Goal: Task Accomplishment & Management: Manage account settings

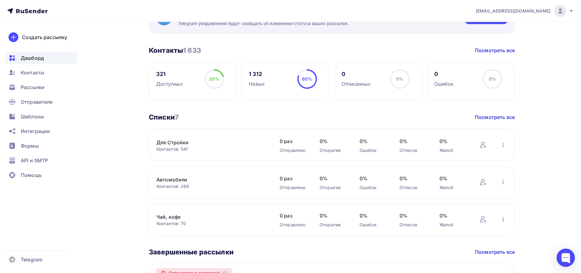
scroll to position [24, 0]
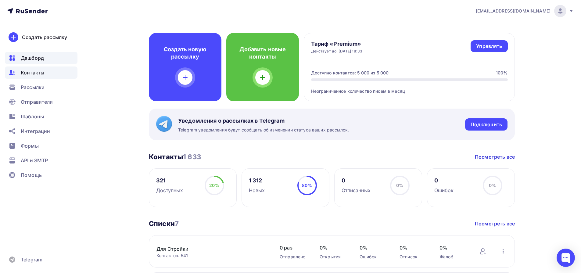
click at [33, 72] on span "Контакты" at bounding box center [32, 72] width 23 height 7
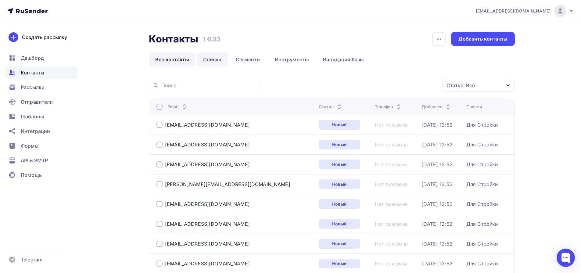
click at [210, 57] on link "Списки" at bounding box center [212, 59] width 31 height 14
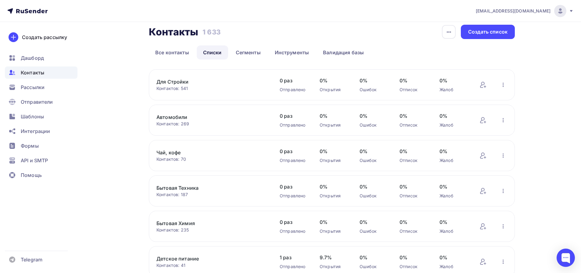
scroll to position [3, 0]
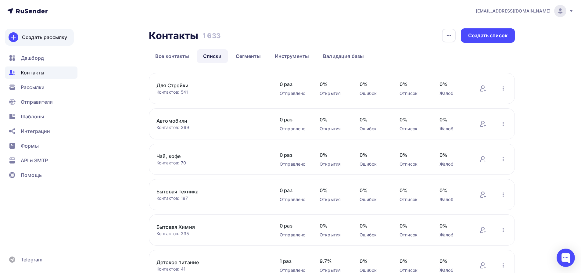
click at [30, 41] on link "Создать рассылку" at bounding box center [39, 37] width 69 height 17
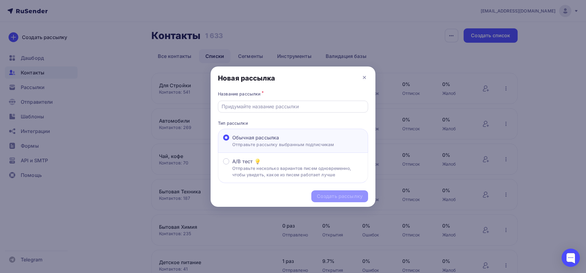
click at [280, 109] on input "text" at bounding box center [292, 106] width 143 height 7
paste input "Кулинарный проект_ [PERSON_NAME] Внуки_ [GEOGRAPHIC_DATA] 24"
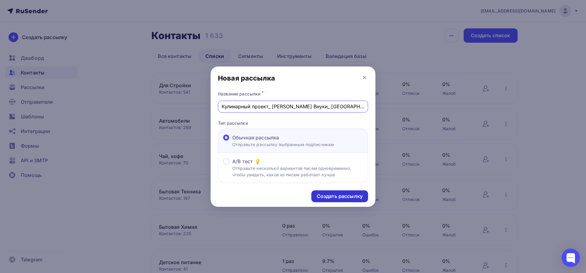
type input "Кулинарный проект_ [PERSON_NAME] Внуки_ [GEOGRAPHIC_DATA] 24"
click at [328, 195] on div "Создать рассылку" at bounding box center [340, 196] width 46 height 7
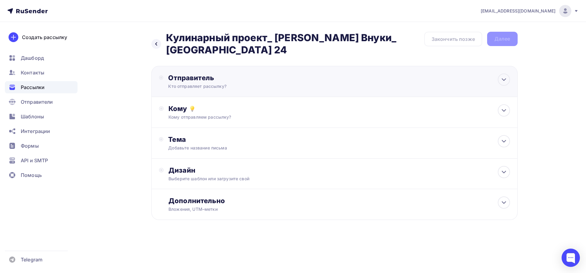
click at [291, 76] on div "Отправитель Кто отправляет рассылку? Email * vm@mediadiamond.ru vm@mediadiamond…" at bounding box center [234, 82] width 132 height 16
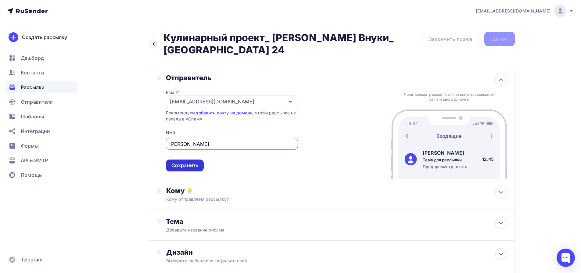
type input "Владимир Мазуров"
click at [195, 162] on div "Сохранить" at bounding box center [184, 165] width 27 height 7
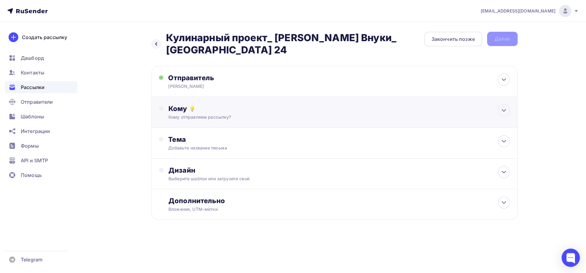
click at [246, 104] on div "Кому Кому отправляем рассылку? Списки получателей Выберите список Все списки id…" at bounding box center [338, 112] width 341 height 16
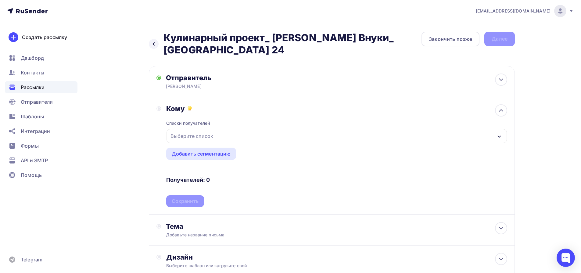
click at [196, 131] on div "Выберите список" at bounding box center [192, 136] width 48 height 11
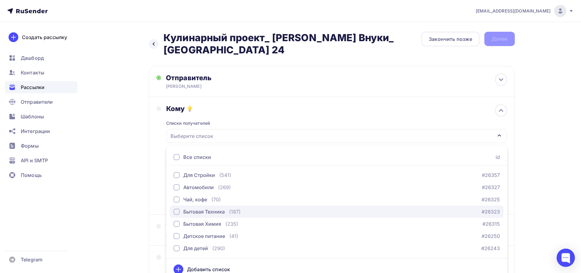
click at [212, 208] on div "Бытовая Техника" at bounding box center [203, 211] width 41 height 7
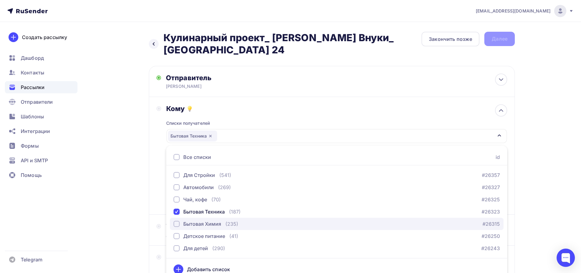
click at [207, 220] on div "Бытовая Химия" at bounding box center [202, 223] width 38 height 7
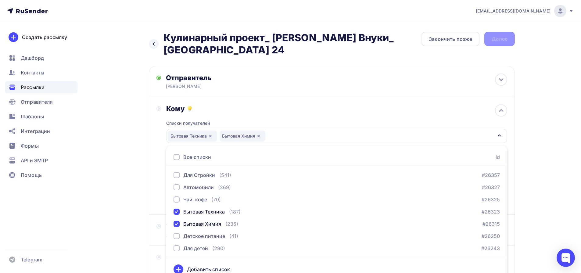
click at [154, 149] on div "Кому Списки получателей Бытовая Техника Бытовая Химия Все списки id Для Стройки…" at bounding box center [332, 156] width 366 height 118
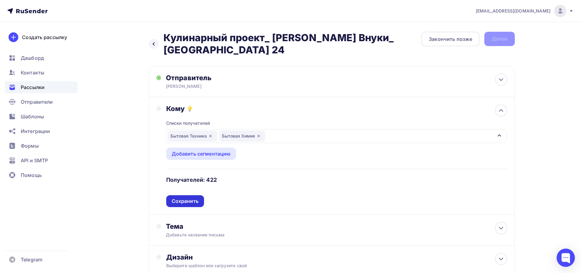
click at [188, 198] on div "Сохранить" at bounding box center [185, 201] width 27 height 7
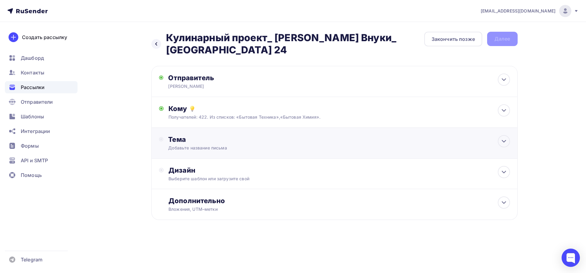
click at [214, 135] on div "Тема" at bounding box center [228, 139] width 120 height 9
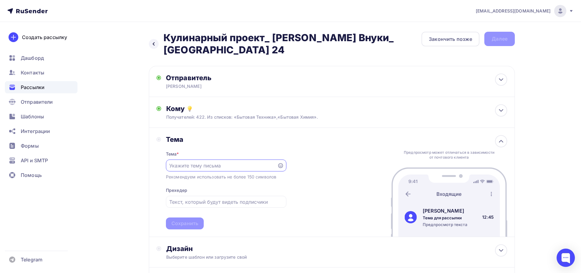
paste input "Кулинарный проект_ [PERSON_NAME] Внуки_ [GEOGRAPHIC_DATA] 24"
type input "Кулинарный проект_ [PERSON_NAME] Внуки_ [GEOGRAPHIC_DATA] 24"
paste input "Кулинарный проект_ [PERSON_NAME] Внуки_ [GEOGRAPHIC_DATA] 24"
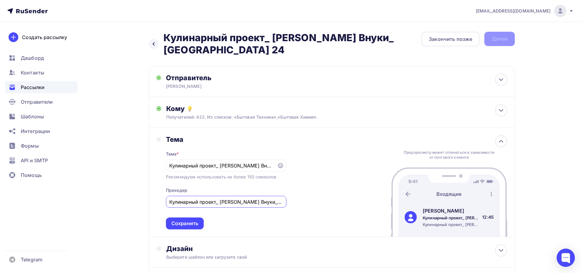
drag, startPoint x: 169, startPoint y: 193, endPoint x: 174, endPoint y: 197, distance: 6.5
click at [170, 198] on input "Кулинарный проект_ [PERSON_NAME] Внуки_ [GEOGRAPHIC_DATA] 24" at bounding box center [225, 201] width 113 height 7
type input "Интеграция в Кулинарный проект_ Куки Внуки_ [GEOGRAPHIC_DATA] 24"
click at [185, 220] on div "Сохранить" at bounding box center [184, 223] width 27 height 7
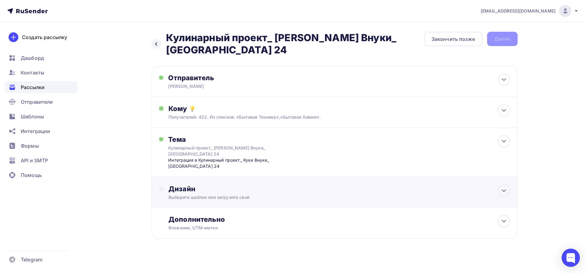
click at [225, 185] on div "Дизайн" at bounding box center [338, 189] width 341 height 9
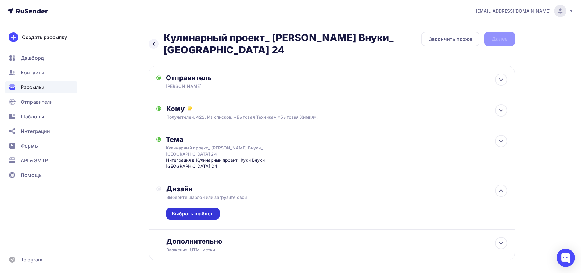
click at [204, 210] on div "Выбрать шаблон" at bounding box center [193, 213] width 42 height 7
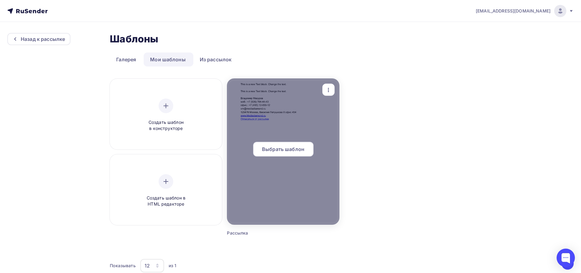
click at [286, 148] on span "Выбрать шаблон" at bounding box center [283, 148] width 42 height 7
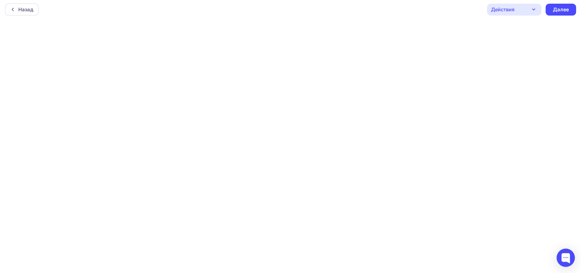
scroll to position [0, 0]
click at [533, 13] on icon "button" at bounding box center [533, 10] width 7 height 7
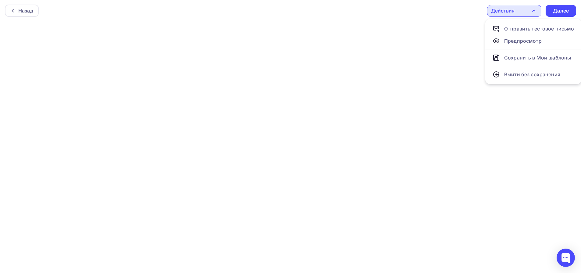
click at [508, 12] on div "Действия" at bounding box center [502, 10] width 23 height 7
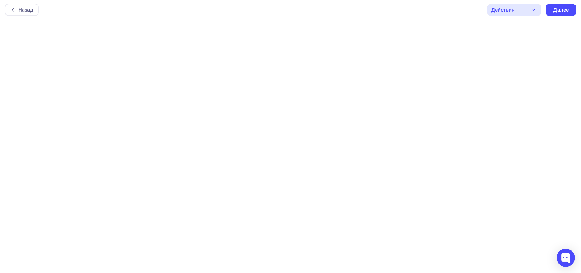
scroll to position [2, 0]
click at [565, 10] on div "Далее" at bounding box center [561, 9] width 16 height 7
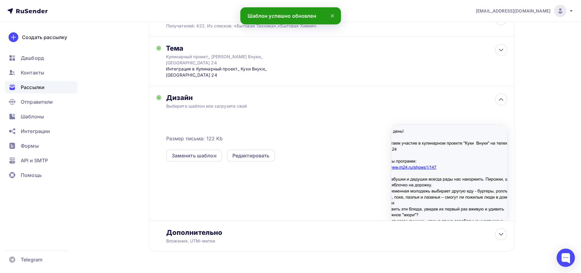
scroll to position [93, 0]
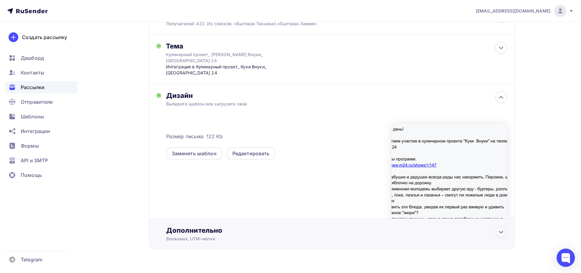
click at [259, 236] on div "Вложения, UTM–метки" at bounding box center [319, 239] width 307 height 6
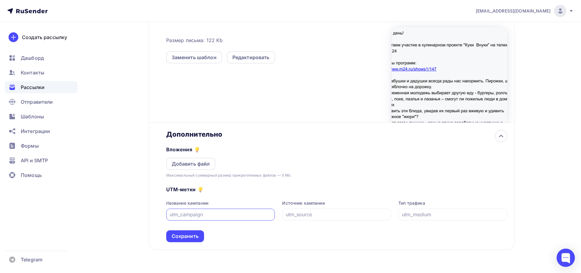
scroll to position [190, 0]
click at [204, 160] on div "Добавить файл" at bounding box center [191, 163] width 38 height 7
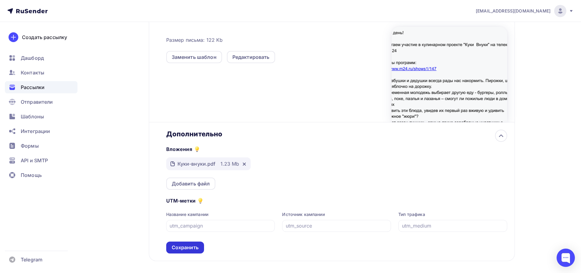
click at [198, 242] on div "Сохранить" at bounding box center [185, 248] width 38 height 12
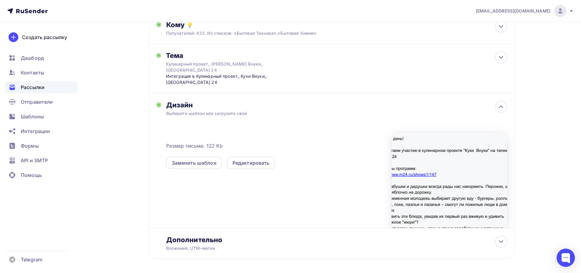
scroll to position [0, 0]
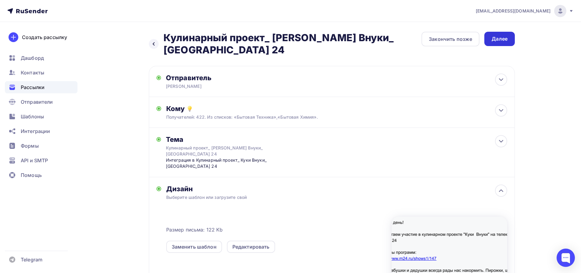
click at [504, 38] on div "Далее" at bounding box center [500, 38] width 16 height 7
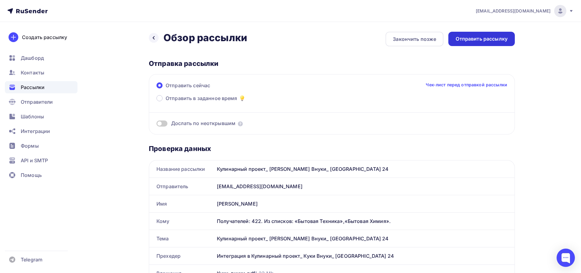
click at [464, 45] on div "Отправить рассылку" at bounding box center [481, 39] width 66 height 14
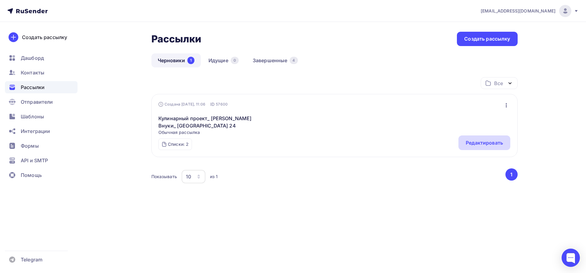
click at [469, 145] on div "Редактировать" at bounding box center [483, 142] width 37 height 7
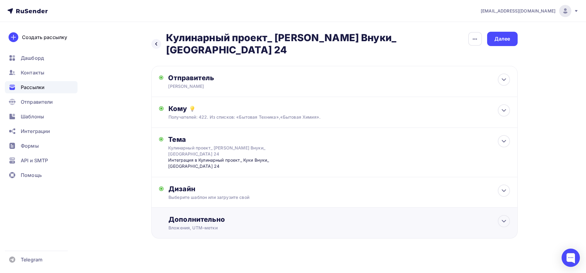
click at [319, 225] on div "Вложения, UTM–метки" at bounding box center [321, 228] width 307 height 6
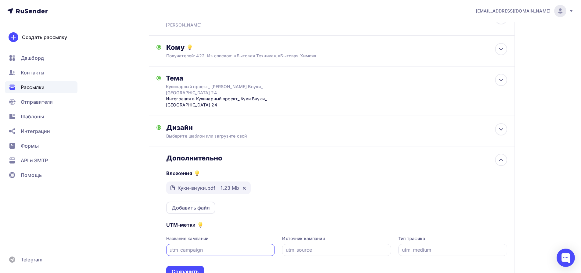
scroll to position [63, 0]
click at [187, 267] on div "Сохранить" at bounding box center [185, 270] width 27 height 7
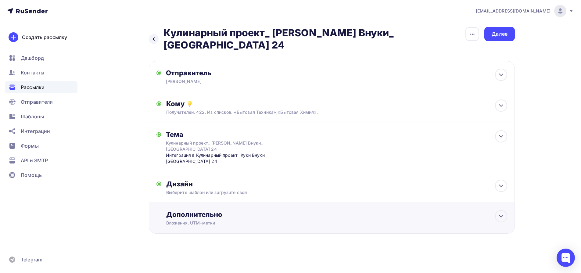
scroll to position [0, 0]
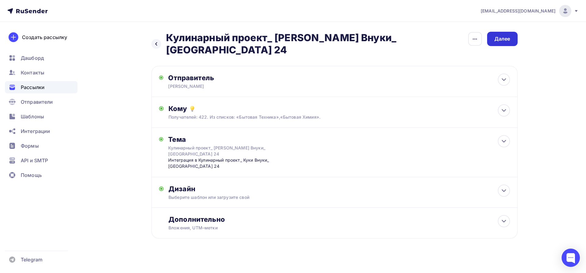
click at [502, 42] on div "Далее" at bounding box center [502, 38] width 16 height 7
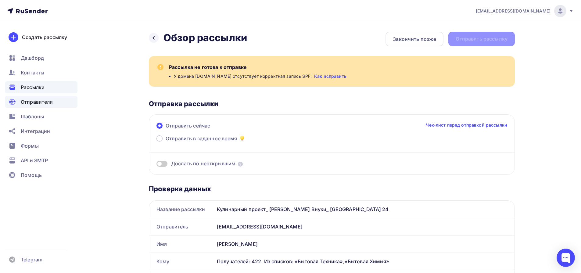
click at [35, 105] on span "Отправители" at bounding box center [37, 101] width 32 height 7
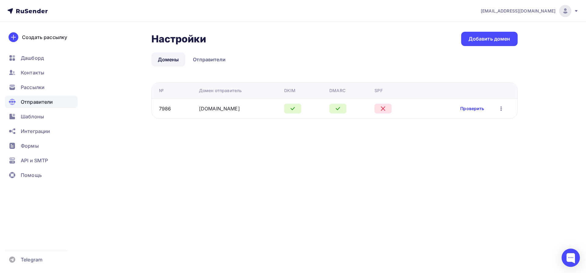
click at [469, 111] on link "Проверить" at bounding box center [472, 109] width 24 height 6
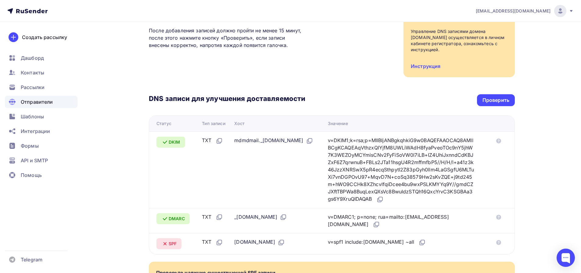
scroll to position [94, 0]
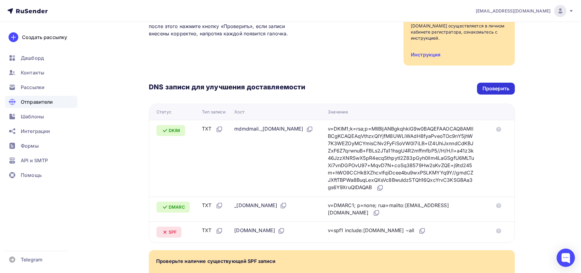
click at [489, 87] on div "Проверить" at bounding box center [495, 88] width 27 height 7
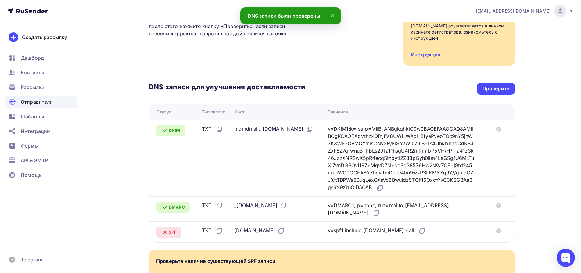
drag, startPoint x: 344, startPoint y: 230, endPoint x: 411, endPoint y: 232, distance: 67.8
click at [411, 232] on div "v=spf1 include:rsndr.ru ~all" at bounding box center [377, 231] width 98 height 8
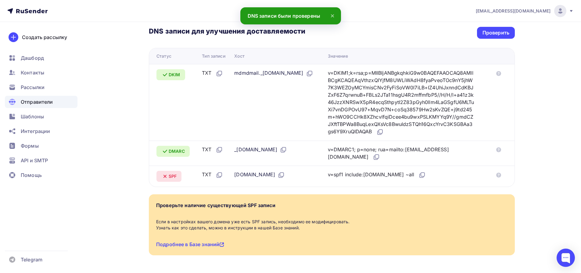
scroll to position [172, 0]
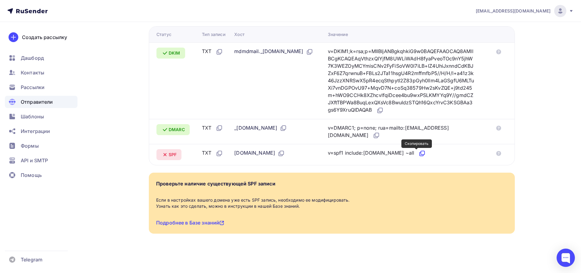
click at [418, 153] on icon at bounding box center [421, 153] width 7 height 7
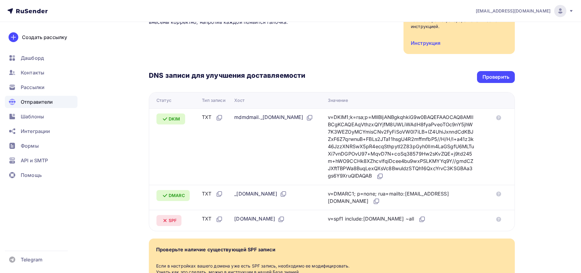
scroll to position [172, 0]
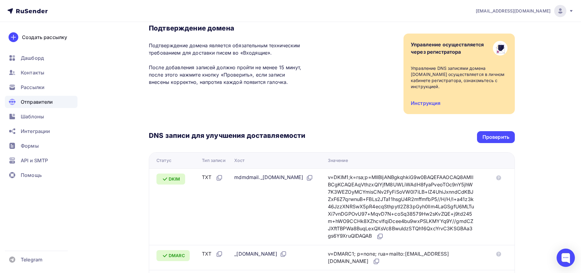
scroll to position [45, 0]
click at [490, 137] on div "Проверить" at bounding box center [495, 137] width 27 height 7
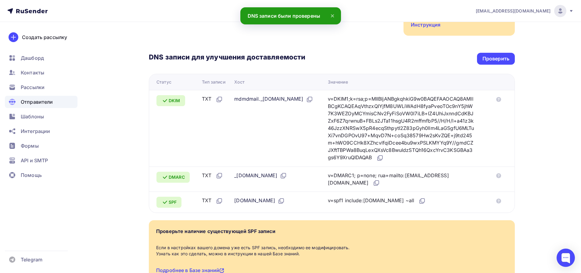
scroll to position [122, 0]
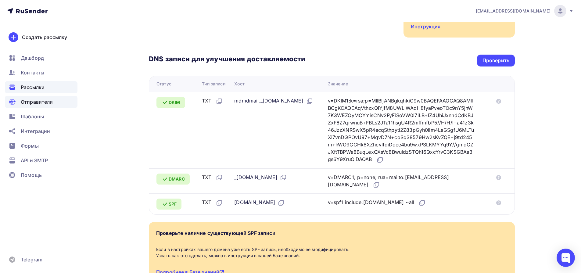
click at [24, 90] on span "Рассылки" at bounding box center [33, 87] width 24 height 7
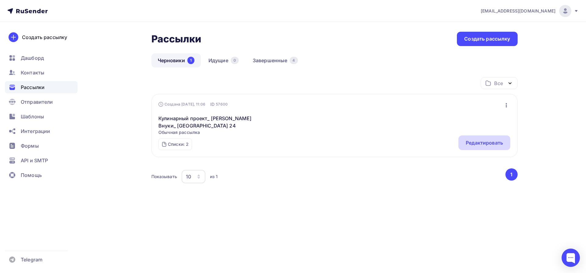
click at [479, 144] on div "Редактировать" at bounding box center [483, 142] width 37 height 7
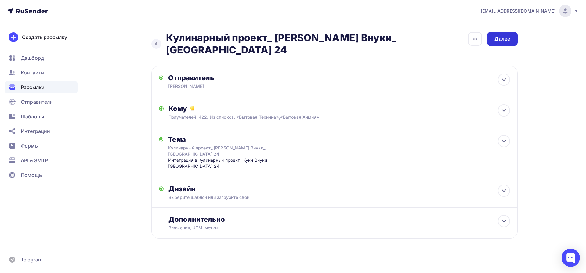
click at [503, 35] on div "Далее" at bounding box center [502, 38] width 16 height 7
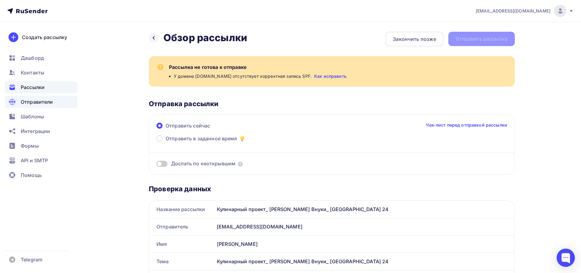
click at [40, 101] on span "Отправители" at bounding box center [37, 101] width 32 height 7
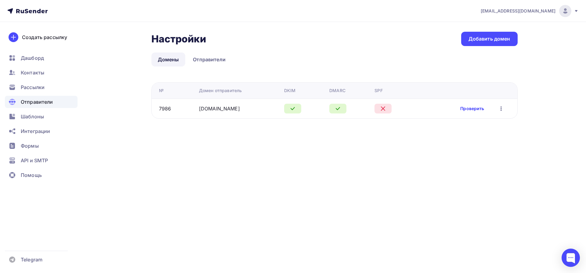
click at [471, 107] on link "Проверить" at bounding box center [472, 109] width 24 height 6
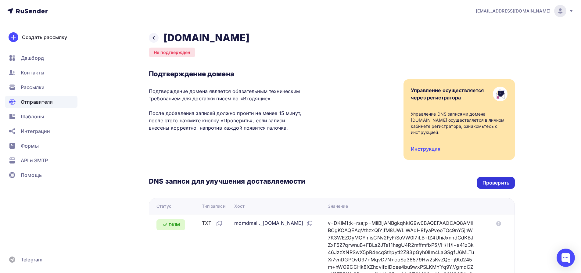
click at [483, 182] on div "Проверить" at bounding box center [495, 182] width 27 height 7
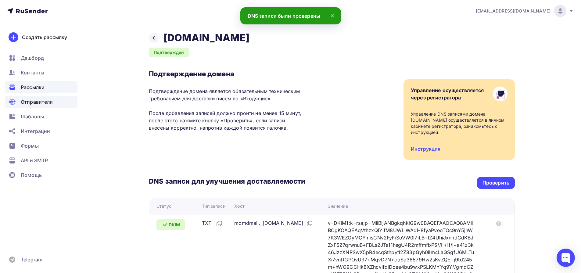
click at [37, 86] on span "Рассылки" at bounding box center [33, 87] width 24 height 7
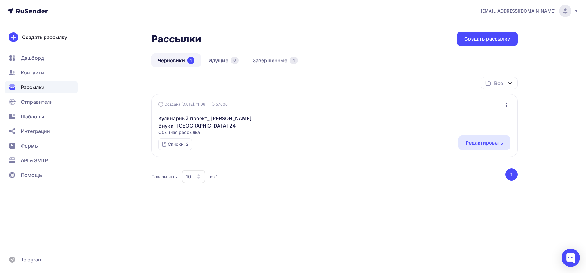
click at [504, 103] on icon "button" at bounding box center [505, 105] width 7 height 7
drag, startPoint x: 392, startPoint y: 195, endPoint x: 413, endPoint y: 175, distance: 28.5
click at [391, 194] on div "Все Все папки Создать новую папку Создана Сегодня, 11:06 ID 57600 Редактировать…" at bounding box center [334, 141] width 366 height 129
click at [479, 147] on div "Редактировать" at bounding box center [484, 142] width 52 height 15
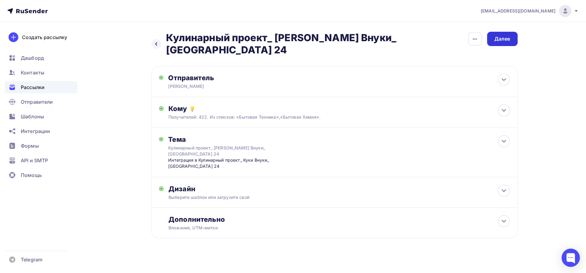
click at [504, 38] on div "Далее" at bounding box center [502, 38] width 16 height 7
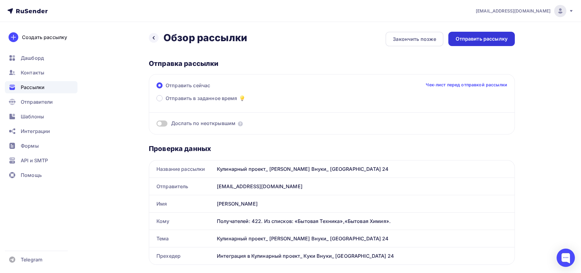
click at [482, 39] on div "Отправить рассылку" at bounding box center [482, 38] width 52 height 7
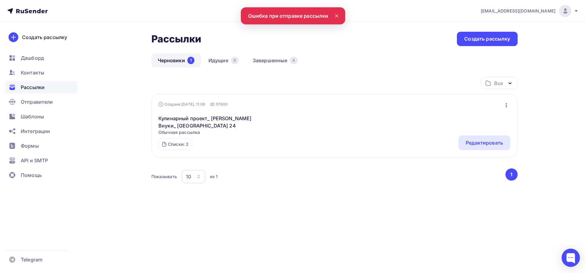
click at [170, 56] on link "Черновики 1" at bounding box center [175, 60] width 49 height 14
click at [35, 104] on span "Отправители" at bounding box center [37, 101] width 32 height 7
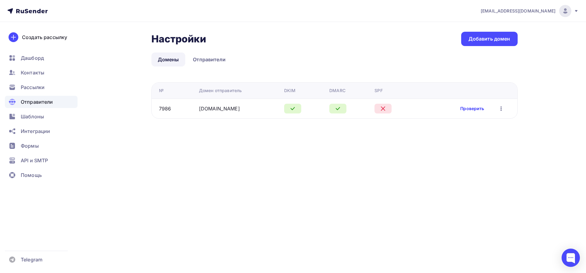
click at [468, 109] on link "Проверить" at bounding box center [472, 109] width 24 height 6
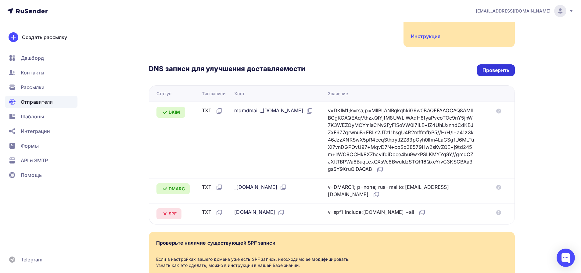
scroll to position [107, 0]
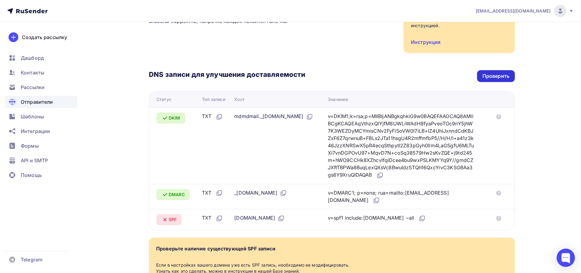
click at [497, 79] on div "Проверить" at bounding box center [495, 76] width 27 height 7
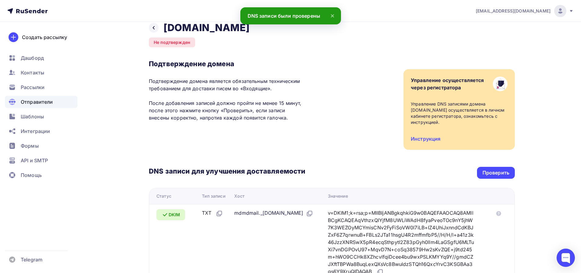
scroll to position [0, 0]
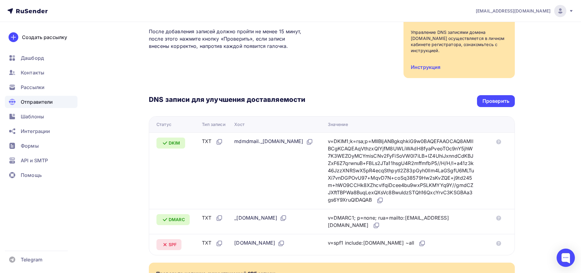
scroll to position [117, 0]
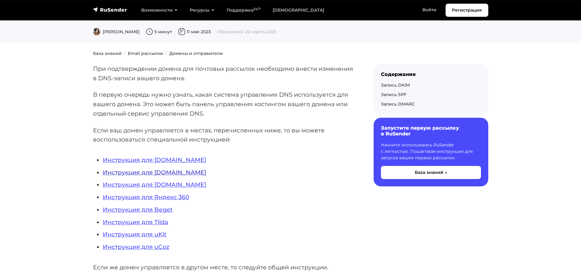
scroll to position [70, 0]
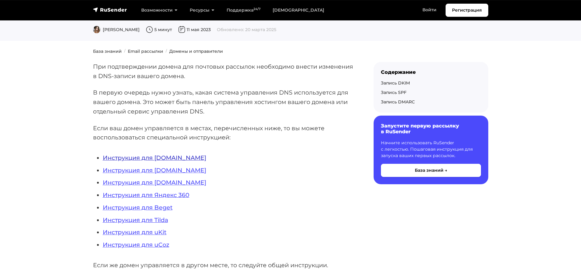
click at [158, 158] on link "Инструкция для REG.RU" at bounding box center [154, 157] width 103 height 7
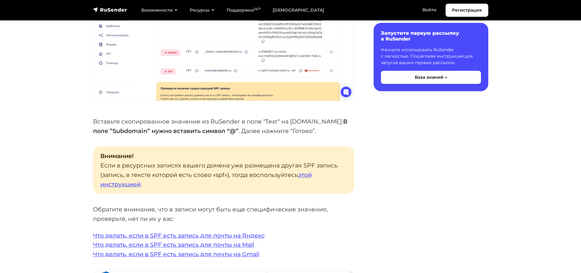
scroll to position [1103, 0]
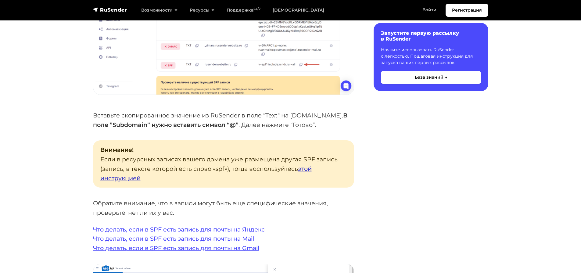
click at [306, 165] on link "этой инструкцией" at bounding box center [205, 173] width 211 height 17
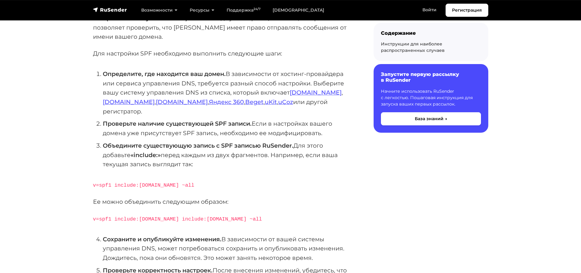
scroll to position [101, 0]
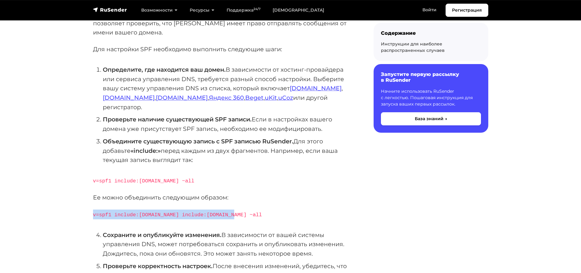
drag, startPoint x: 236, startPoint y: 205, endPoint x: 91, endPoint y: 206, distance: 145.2
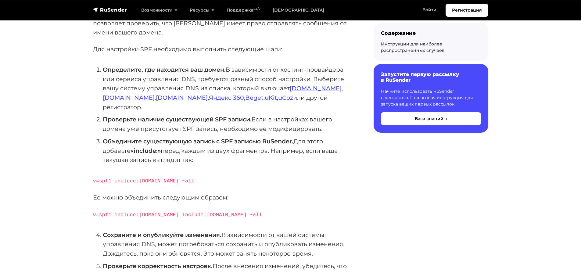
click at [252, 176] on p "v=spf1 include:domain.ru ~all" at bounding box center [223, 181] width 261 height 10
drag, startPoint x: 116, startPoint y: 205, endPoint x: 137, endPoint y: 207, distance: 20.8
click at [137, 212] on code "v=spf1 include:rsndr.ru include:domain.ru ~all" at bounding box center [177, 215] width 169 height 6
copy code "include"
click at [116, 212] on code "v=spf1 include:rsndr.ru include:domain.ru ~all" at bounding box center [177, 215] width 169 height 6
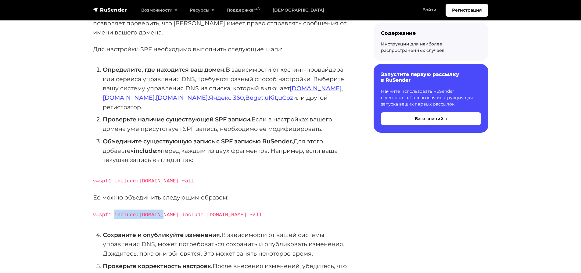
drag, startPoint x: 115, startPoint y: 205, endPoint x: 164, endPoint y: 206, distance: 49.1
click at [164, 212] on code "v=spf1 include:rsndr.ru include:domain.ru ~all" at bounding box center [177, 215] width 169 height 6
copy code "include:rsndr.ru"
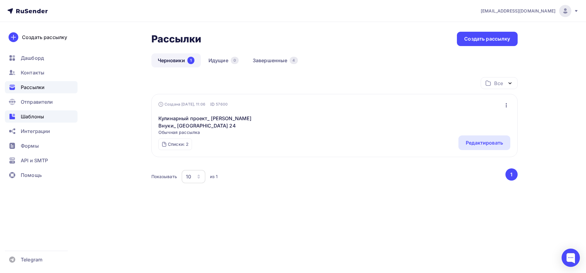
click at [34, 116] on span "Шаблоны" at bounding box center [32, 116] width 23 height 7
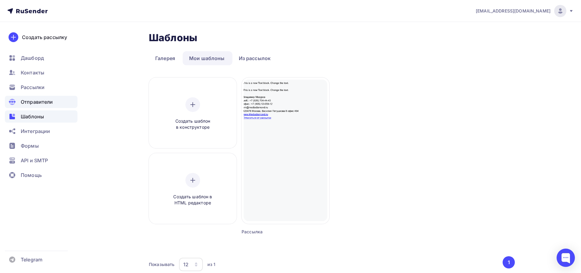
click at [10, 102] on icon at bounding box center [12, 101] width 7 height 7
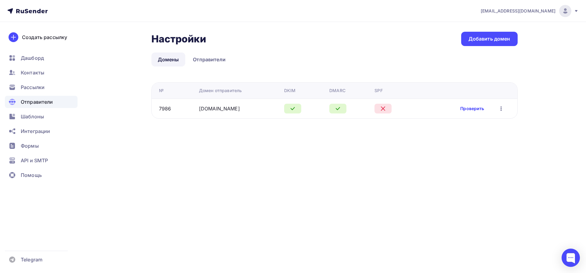
click at [467, 109] on link "Проверить" at bounding box center [472, 109] width 24 height 6
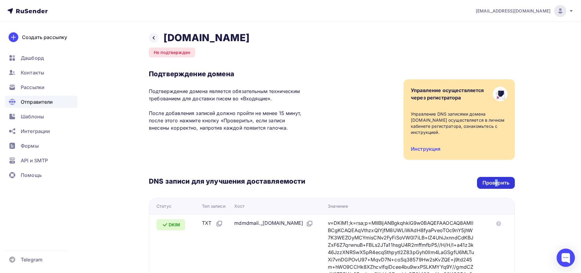
click at [496, 181] on div "Проверить" at bounding box center [495, 182] width 27 height 7
click at [504, 181] on div "Проверить" at bounding box center [495, 182] width 27 height 7
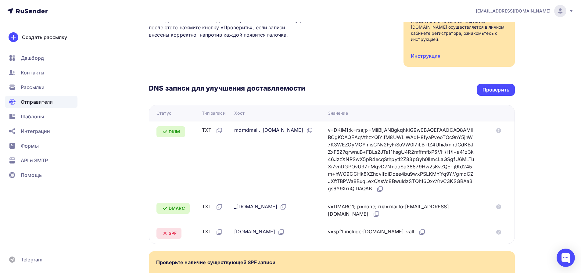
scroll to position [98, 0]
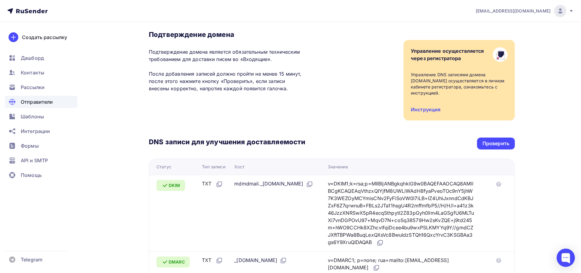
scroll to position [127, 0]
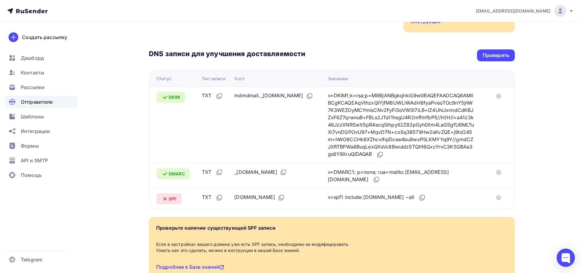
click at [490, 48] on div "DNS записи для улучшения доставляемости Проверить Статус Тип записи Хост Значен…" at bounding box center [332, 120] width 366 height 177
click at [490, 56] on div "Проверить" at bounding box center [495, 55] width 27 height 7
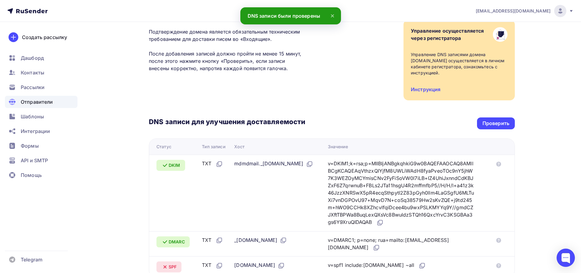
scroll to position [0, 0]
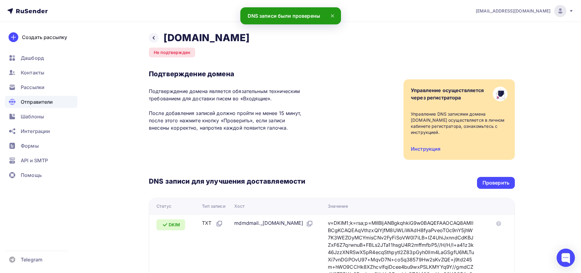
click at [34, 104] on span "Отправители" at bounding box center [37, 101] width 32 height 7
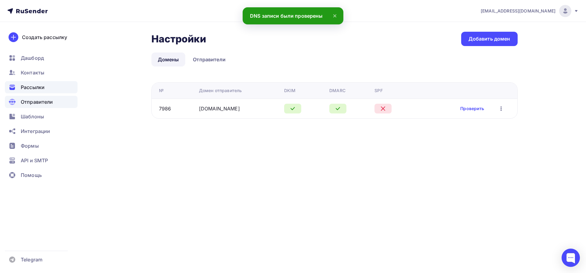
click at [27, 88] on span "Рассылки" at bounding box center [33, 87] width 24 height 7
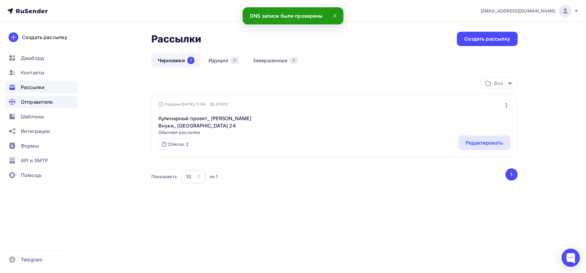
click at [30, 102] on span "Отправители" at bounding box center [37, 101] width 32 height 7
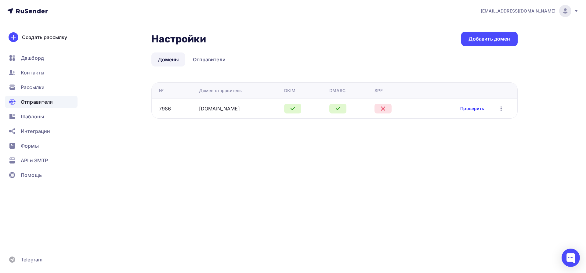
click at [480, 107] on link "Проверить" at bounding box center [472, 109] width 24 height 6
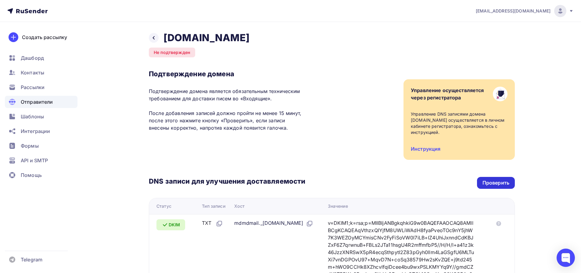
click at [496, 179] on div "Проверить" at bounding box center [496, 183] width 38 height 12
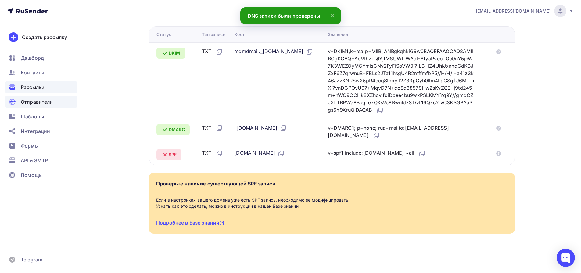
scroll to position [39, 0]
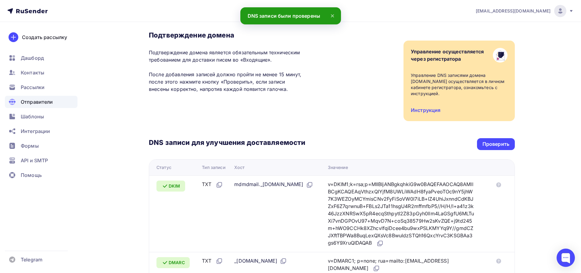
click at [34, 102] on span "Отправители" at bounding box center [37, 101] width 32 height 7
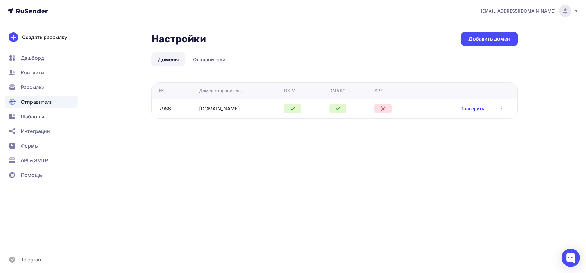
click at [470, 107] on link "Проверить" at bounding box center [472, 109] width 24 height 6
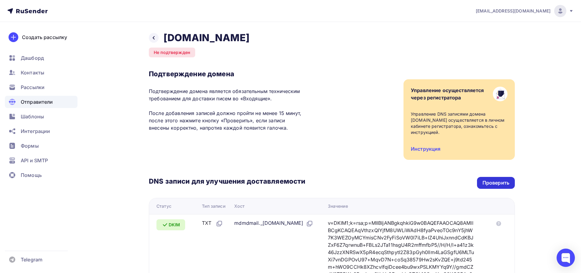
click at [488, 182] on div "Проверить" at bounding box center [495, 182] width 27 height 7
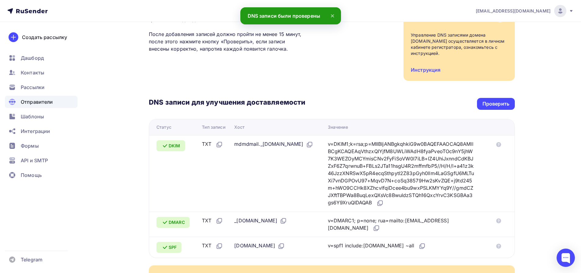
scroll to position [86, 0]
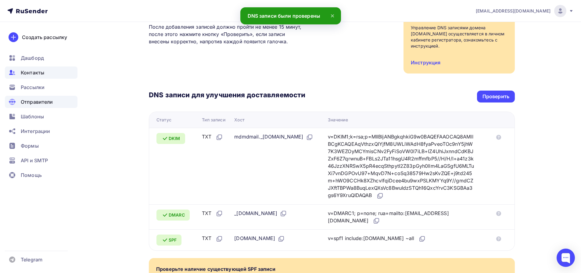
click at [38, 76] on span "Контакты" at bounding box center [32, 72] width 23 height 7
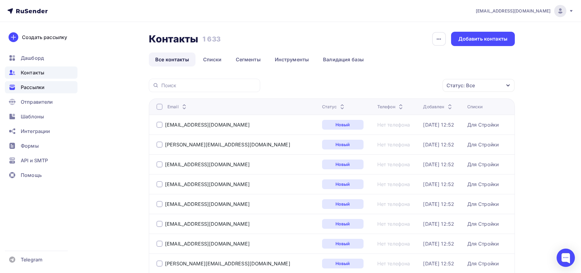
click at [48, 91] on div "Рассылки" at bounding box center [41, 87] width 73 height 12
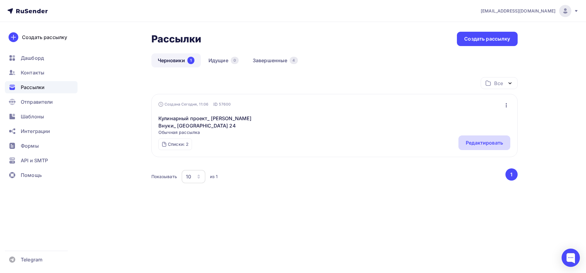
click at [479, 143] on div "Редактировать" at bounding box center [483, 142] width 37 height 7
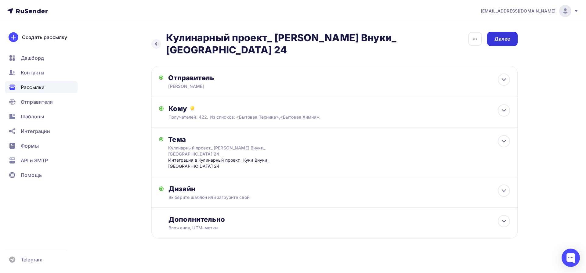
click at [510, 40] on div "Далее" at bounding box center [502, 38] width 16 height 7
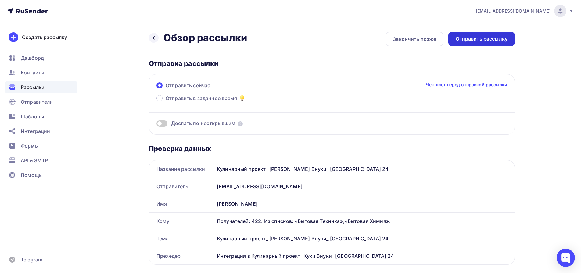
click at [478, 42] on div "Отправить рассылку" at bounding box center [481, 39] width 66 height 14
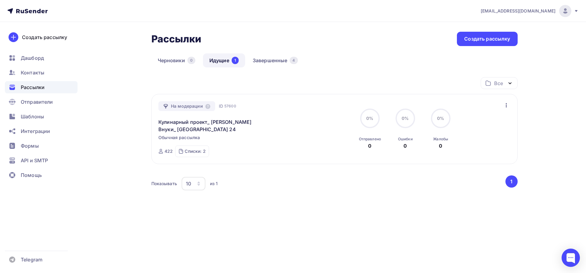
click at [219, 64] on link "Идущие 1" at bounding box center [224, 60] width 42 height 14
click at [162, 106] on icon at bounding box center [163, 106] width 5 height 5
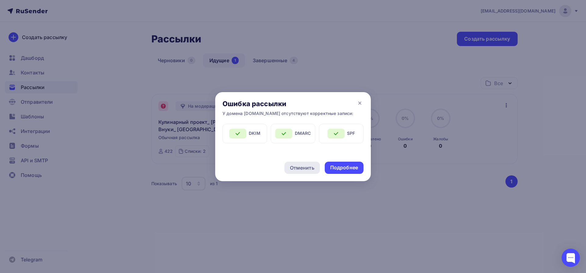
click at [293, 170] on div "Отменить" at bounding box center [302, 167] width 24 height 7
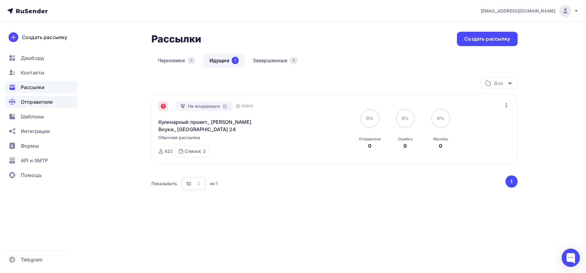
click at [23, 101] on span "Отправители" at bounding box center [37, 101] width 32 height 7
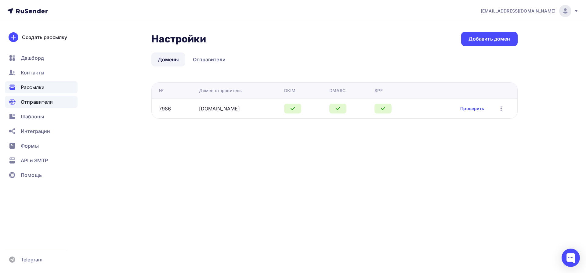
click at [25, 82] on div "Рассылки" at bounding box center [41, 87] width 73 height 12
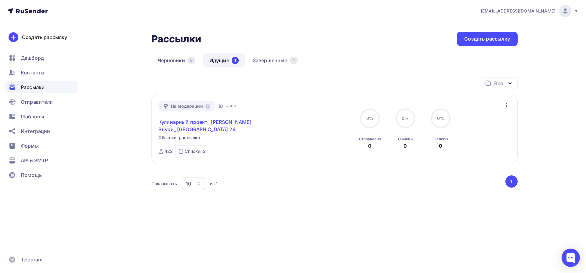
click at [174, 124] on link "Кулинарный проект_ [PERSON_NAME] Внуки_ [GEOGRAPHIC_DATA] 24" at bounding box center [210, 125] width 105 height 15
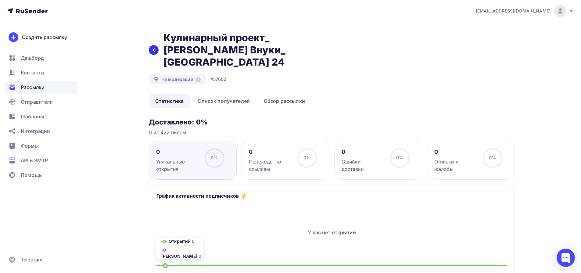
drag, startPoint x: 155, startPoint y: 43, endPoint x: 149, endPoint y: 44, distance: 5.5
click at [154, 48] on icon at bounding box center [153, 50] width 5 height 5
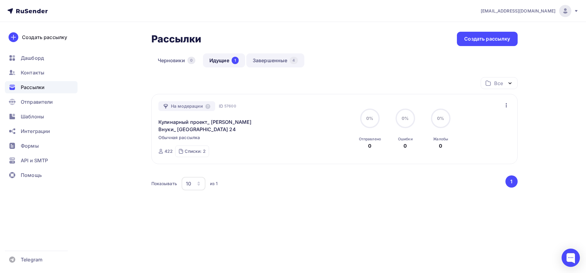
click at [276, 61] on link "Завершенные 4" at bounding box center [275, 60] width 58 height 14
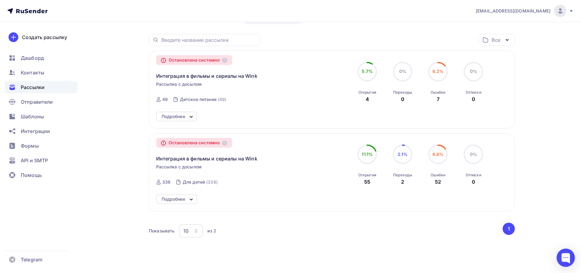
scroll to position [55, 0]
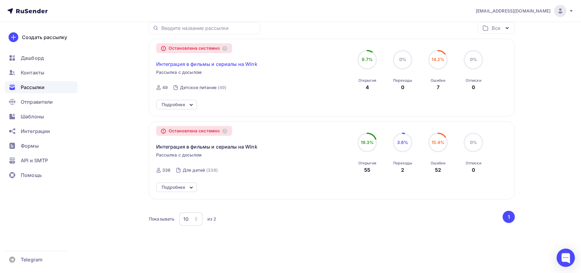
click at [191, 63] on span "Интеграция в фильмы и сериалы на Wink" at bounding box center [206, 63] width 101 height 7
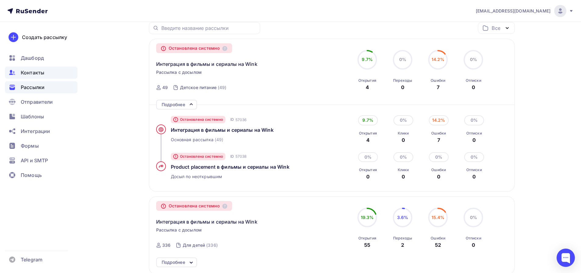
click at [31, 73] on span "Контакты" at bounding box center [32, 72] width 23 height 7
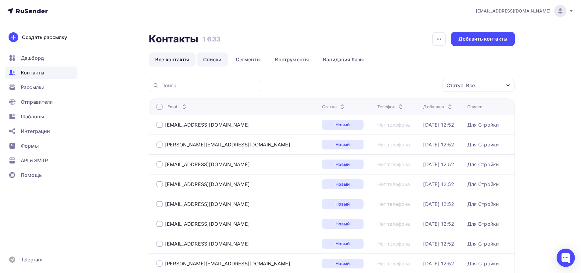
click at [219, 57] on link "Списки" at bounding box center [212, 59] width 31 height 14
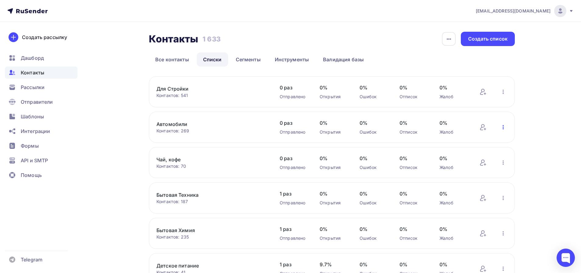
click at [504, 127] on icon "button" at bounding box center [503, 127] width 7 height 7
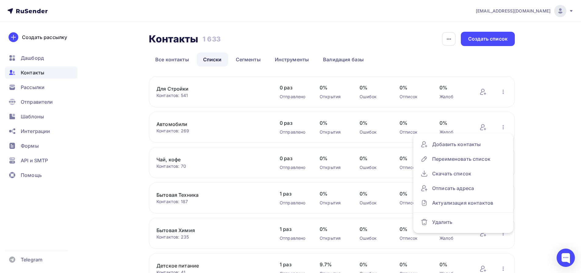
click at [556, 125] on div "vm@mediadiamond.ru Аккаунт Тарифы Выйти Создать рассылку Дашборд Контакты Рассы…" at bounding box center [290, 183] width 581 height 367
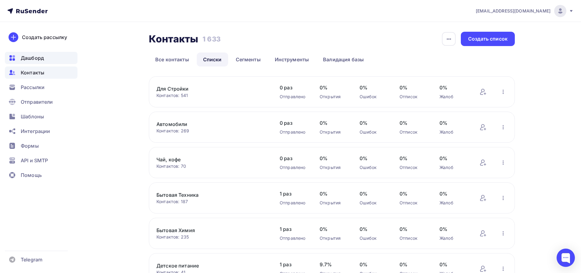
click at [36, 57] on span "Дашборд" at bounding box center [32, 57] width 23 height 7
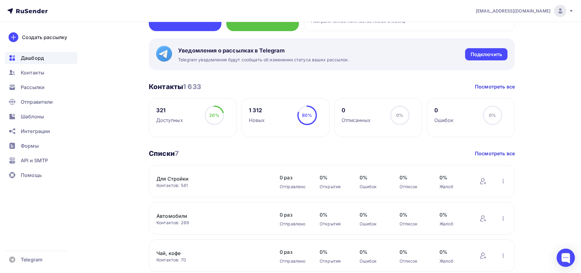
scroll to position [95, 0]
click at [41, 86] on span "Рассылки" at bounding box center [33, 87] width 24 height 7
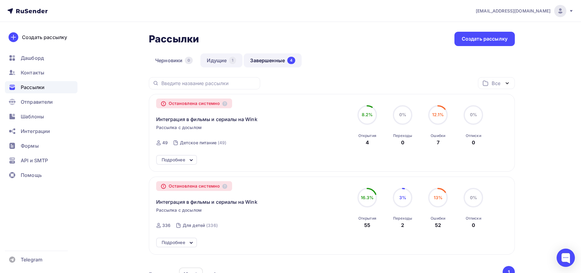
click at [224, 62] on link "Идущие 1" at bounding box center [221, 60] width 42 height 14
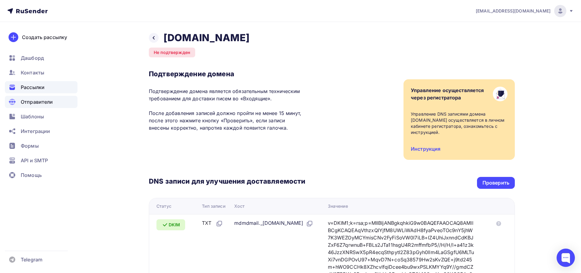
scroll to position [117, 0]
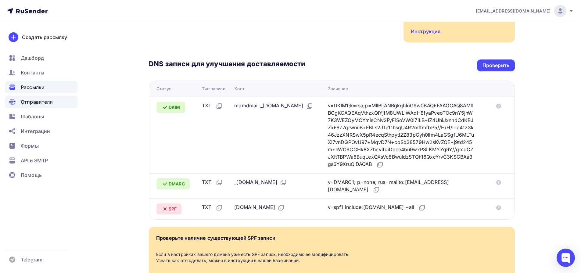
click at [40, 91] on div "Рассылки" at bounding box center [41, 87] width 73 height 12
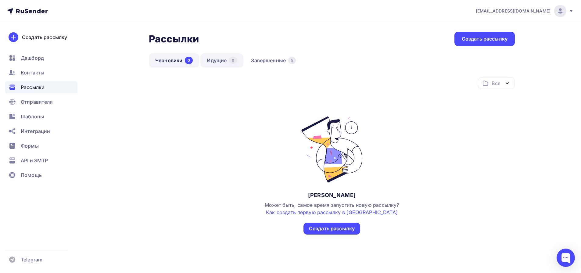
click at [227, 59] on link "Идущие 0" at bounding box center [221, 60] width 43 height 14
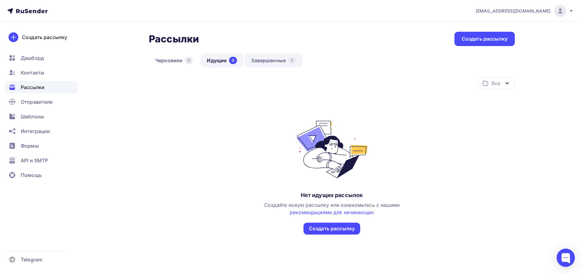
click at [257, 61] on link "Завершенные 5" at bounding box center [274, 60] width 58 height 14
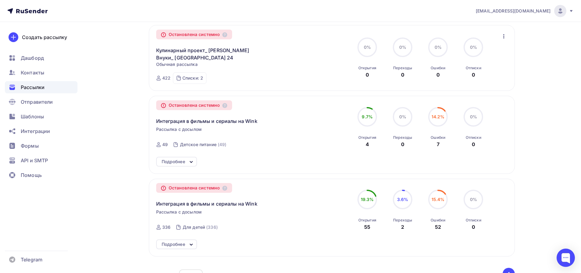
scroll to position [51, 0]
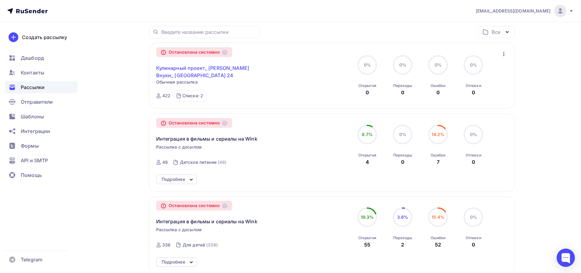
click at [210, 71] on link "Кулинарный проект_ [PERSON_NAME] Внуки_ [GEOGRAPHIC_DATA] 24" at bounding box center [208, 71] width 105 height 15
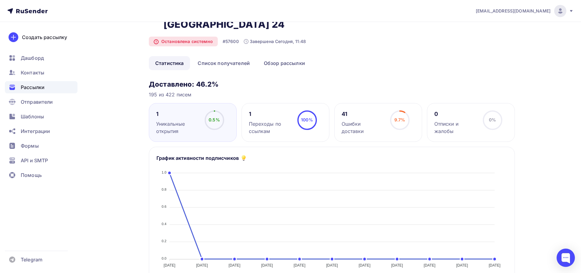
scroll to position [24, 0]
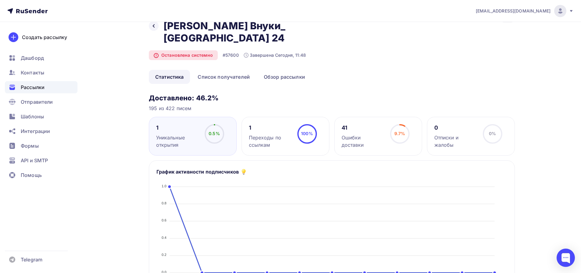
click at [366, 134] on div "Ошибки доставки" at bounding box center [363, 141] width 43 height 15
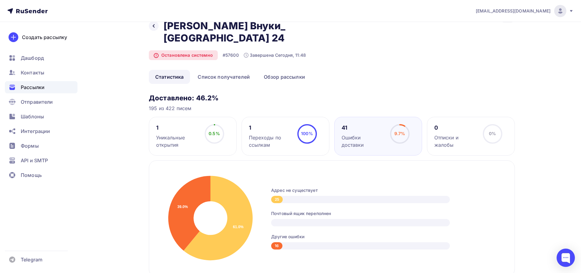
click at [183, 134] on div "Уникальные открытия" at bounding box center [177, 141] width 43 height 15
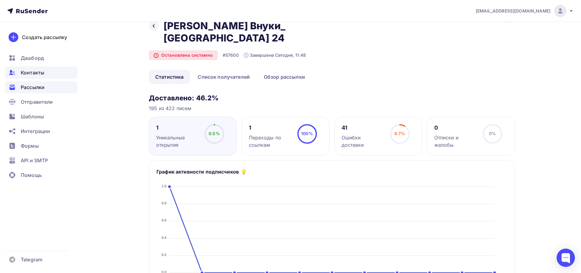
click at [34, 74] on span "Контакты" at bounding box center [32, 72] width 23 height 7
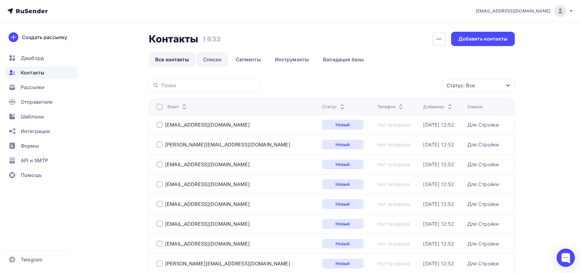
click at [214, 52] on link "Списки" at bounding box center [212, 59] width 31 height 14
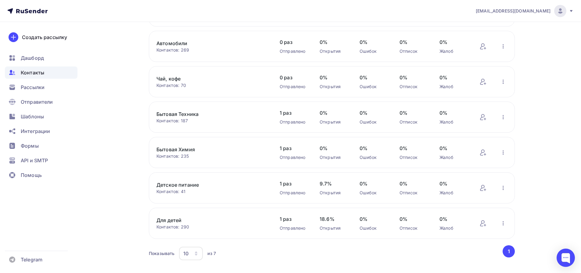
scroll to position [94, 0]
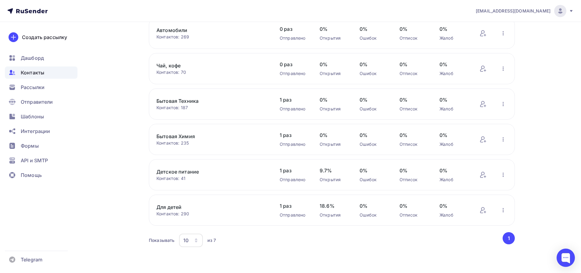
click at [188, 100] on link "Бытовая Техника" at bounding box center [208, 100] width 104 height 7
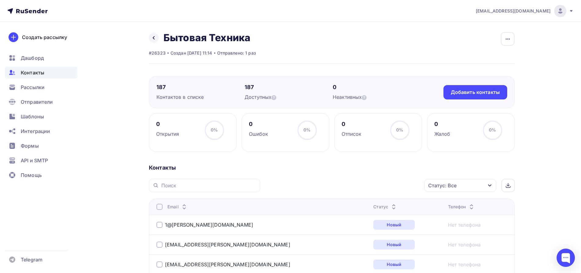
click at [373, 205] on div "Статус" at bounding box center [385, 207] width 24 height 6
click at [376, 205] on div "Статус" at bounding box center [388, 207] width 24 height 6
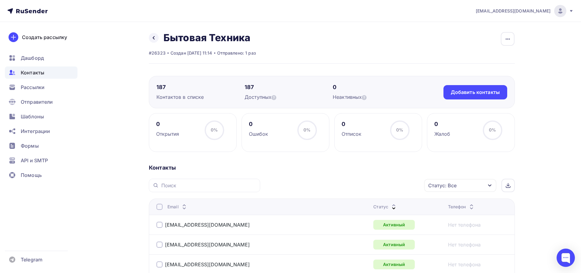
click at [373, 207] on div "Статус" at bounding box center [385, 207] width 24 height 6
click at [376, 207] on div "Статус" at bounding box center [388, 207] width 24 height 6
click at [373, 207] on div "Статус" at bounding box center [385, 207] width 24 height 6
click at [40, 76] on span "Контакты" at bounding box center [32, 72] width 23 height 7
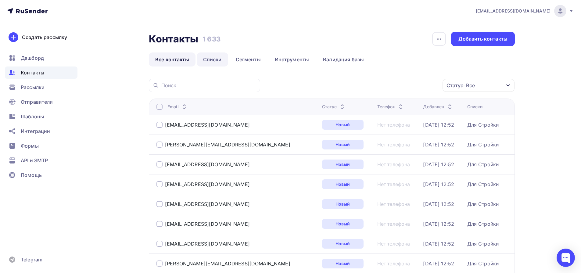
click at [212, 62] on link "Списки" at bounding box center [212, 59] width 31 height 14
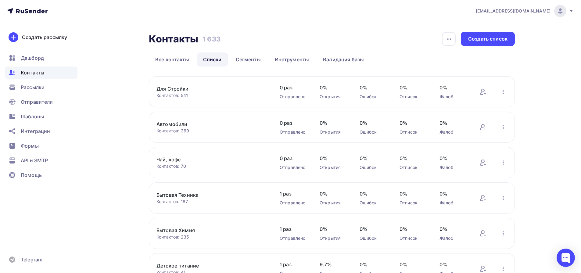
click at [177, 228] on link "Бытовая Химия" at bounding box center [208, 230] width 104 height 7
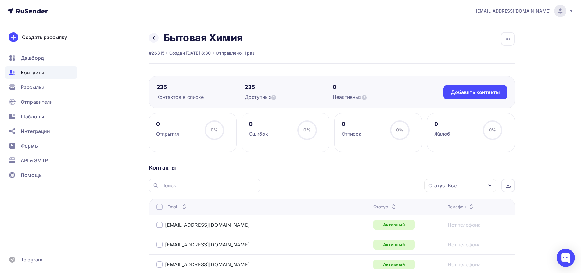
click at [373, 207] on div "Статус" at bounding box center [385, 207] width 24 height 6
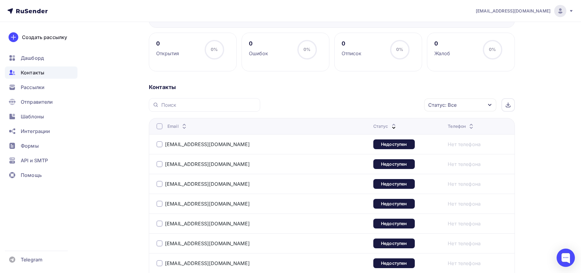
scroll to position [58, 0]
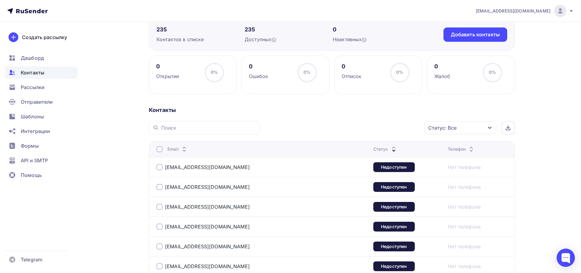
click at [160, 167] on div at bounding box center [159, 167] width 6 height 6
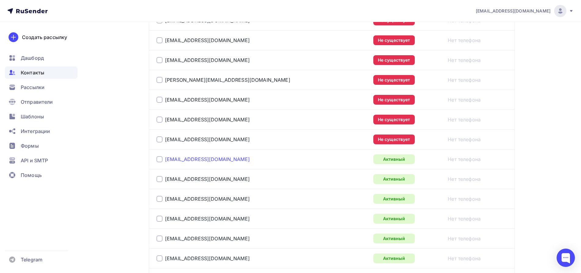
scroll to position [854, 0]
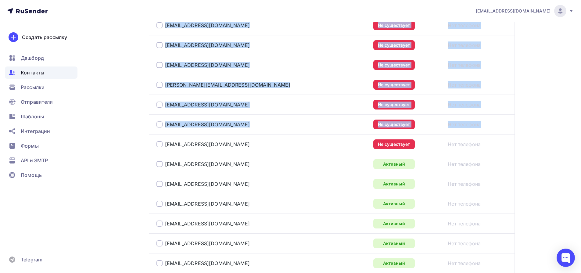
click at [159, 145] on div at bounding box center [159, 144] width 6 height 6
click at [159, 125] on div at bounding box center [159, 124] width 6 height 6
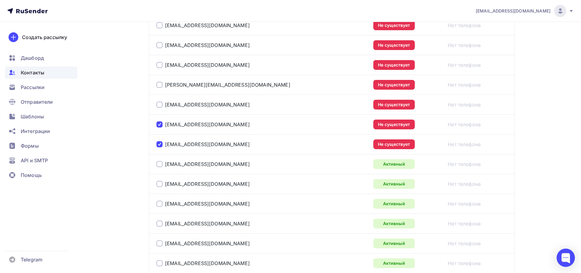
click at [159, 64] on div at bounding box center [159, 65] width 6 height 6
drag, startPoint x: 161, startPoint y: 84, endPoint x: 160, endPoint y: 88, distance: 4.2
click at [161, 84] on div at bounding box center [159, 85] width 6 height 6
click at [160, 100] on div "adv@ecovershop.ru" at bounding box center [232, 105] width 152 height 10
click at [161, 103] on div at bounding box center [159, 105] width 6 height 6
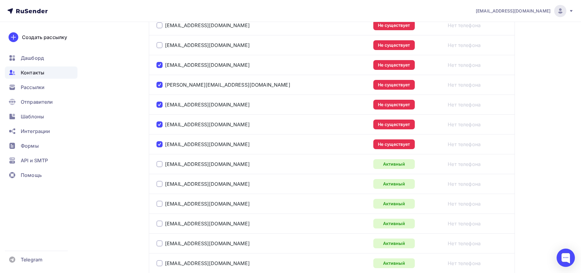
click at [160, 46] on div at bounding box center [159, 45] width 6 height 6
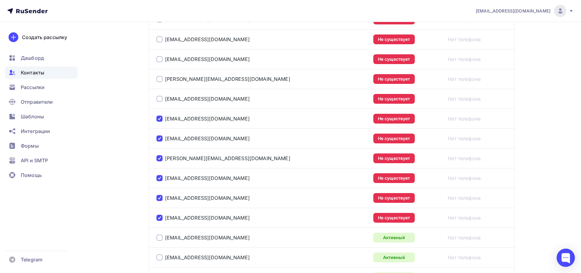
scroll to position [749, 0]
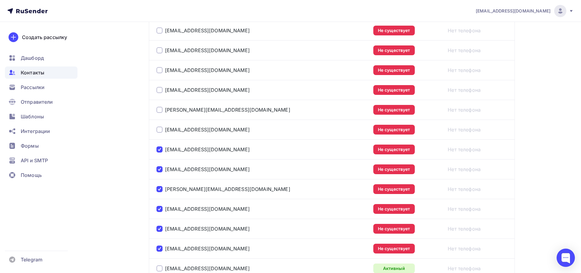
click at [161, 129] on div at bounding box center [159, 130] width 6 height 6
click at [160, 109] on div at bounding box center [159, 110] width 6 height 6
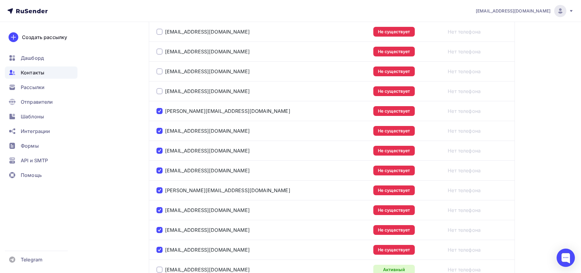
click at [159, 90] on div at bounding box center [159, 91] width 6 height 6
drag, startPoint x: 159, startPoint y: 72, endPoint x: 160, endPoint y: 65, distance: 7.5
click at [159, 72] on div at bounding box center [159, 71] width 6 height 6
click at [159, 52] on div at bounding box center [159, 51] width 6 height 6
drag, startPoint x: 160, startPoint y: 31, endPoint x: 164, endPoint y: 37, distance: 7.1
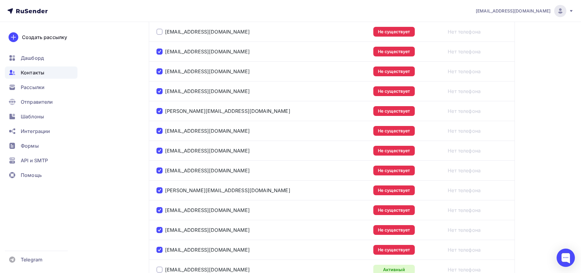
click at [160, 31] on div at bounding box center [159, 32] width 6 height 6
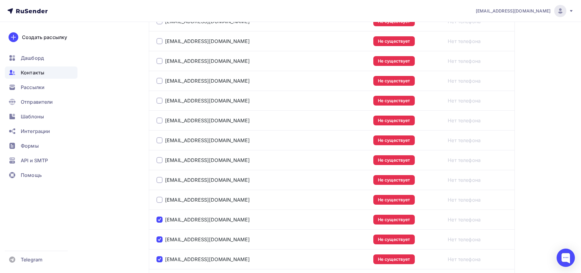
scroll to position [544, 0]
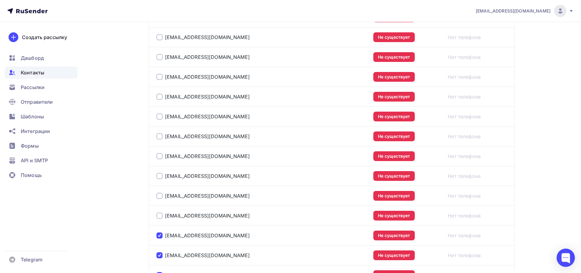
click at [163, 214] on div "info@chrisal.spb.ru" at bounding box center [202, 216] width 93 height 6
click at [161, 216] on div at bounding box center [159, 216] width 6 height 6
click at [161, 197] on div at bounding box center [159, 196] width 6 height 6
drag, startPoint x: 160, startPoint y: 176, endPoint x: 160, endPoint y: 172, distance: 4.6
click at [160, 176] on div at bounding box center [159, 176] width 6 height 6
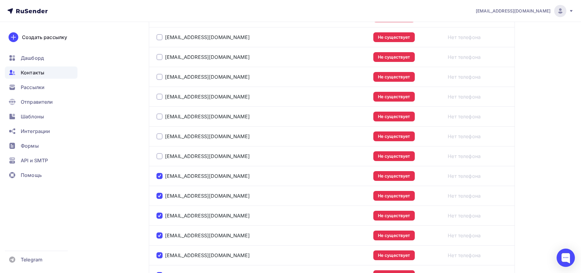
drag, startPoint x: 158, startPoint y: 156, endPoint x: 161, endPoint y: 146, distance: 10.7
click at [158, 156] on div at bounding box center [159, 156] width 6 height 6
click at [160, 138] on div at bounding box center [159, 136] width 6 height 6
click at [160, 117] on div at bounding box center [159, 116] width 6 height 6
click at [160, 99] on div "contact@burnus.ru" at bounding box center [232, 97] width 152 height 10
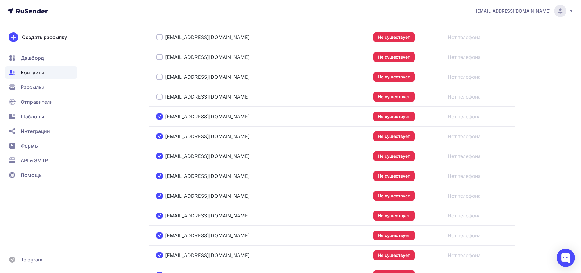
drag, startPoint x: 160, startPoint y: 98, endPoint x: 164, endPoint y: 82, distance: 16.2
click at [161, 98] on div at bounding box center [159, 97] width 6 height 6
click at [160, 74] on div at bounding box center [159, 77] width 6 height 6
click at [160, 58] on div at bounding box center [159, 57] width 6 height 6
click at [159, 33] on div "info@pip-sale.ru" at bounding box center [232, 37] width 152 height 10
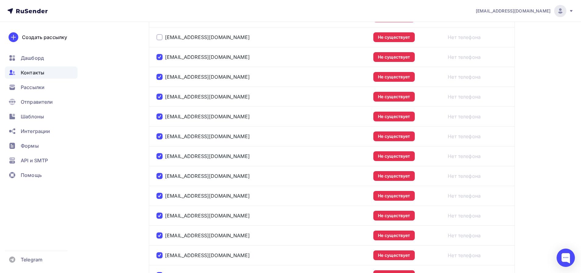
click at [160, 35] on div at bounding box center [159, 37] width 6 height 6
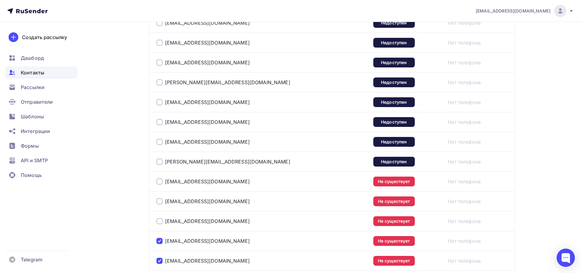
scroll to position [401, 0]
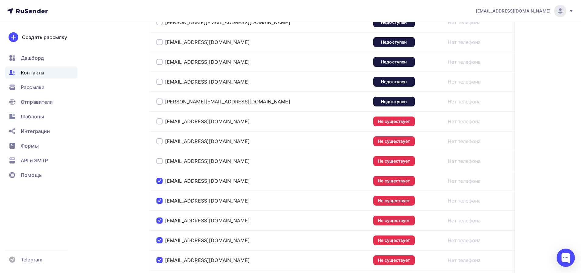
click at [160, 160] on div at bounding box center [159, 161] width 6 height 6
click at [161, 142] on div at bounding box center [159, 141] width 6 height 6
click at [161, 119] on div at bounding box center [159, 121] width 6 height 6
click at [159, 102] on div at bounding box center [159, 102] width 6 height 6
click at [162, 81] on div at bounding box center [159, 82] width 6 height 6
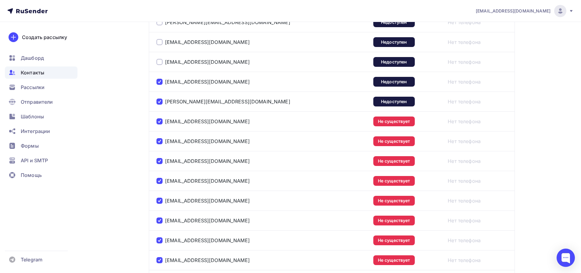
click at [162, 62] on div at bounding box center [159, 62] width 6 height 6
click at [159, 39] on div at bounding box center [159, 42] width 6 height 6
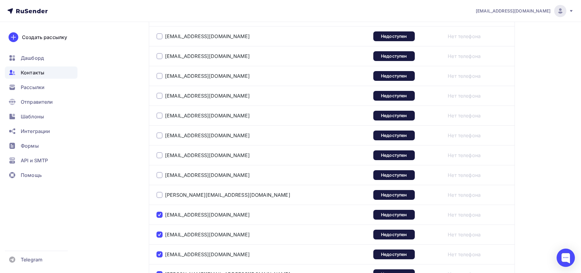
scroll to position [218, 0]
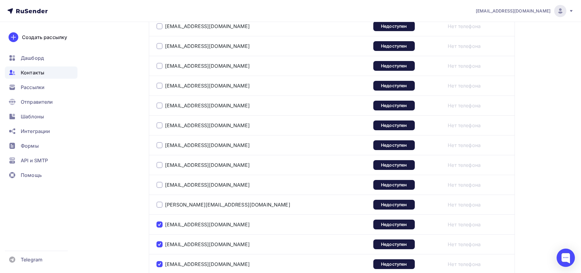
click at [161, 204] on div at bounding box center [159, 205] width 6 height 6
click at [160, 186] on div at bounding box center [159, 185] width 6 height 6
click at [159, 164] on div at bounding box center [159, 165] width 6 height 6
click at [160, 144] on div at bounding box center [159, 145] width 6 height 6
click at [159, 124] on div at bounding box center [159, 125] width 6 height 6
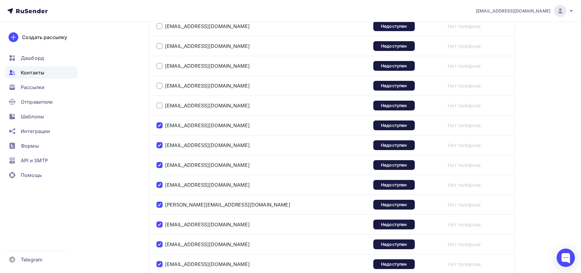
click at [159, 105] on div at bounding box center [159, 105] width 6 height 6
drag, startPoint x: 159, startPoint y: 83, endPoint x: 162, endPoint y: 75, distance: 8.4
click at [159, 83] on div at bounding box center [159, 86] width 6 height 6
click at [160, 65] on div at bounding box center [159, 66] width 6 height 6
click at [160, 47] on div at bounding box center [159, 46] width 6 height 6
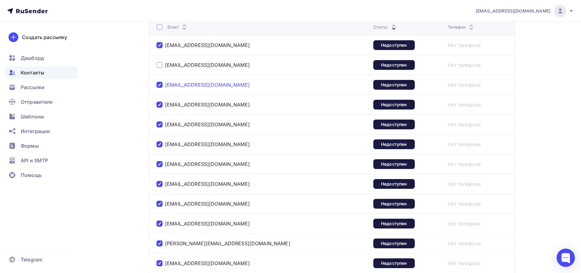
scroll to position [152, 0]
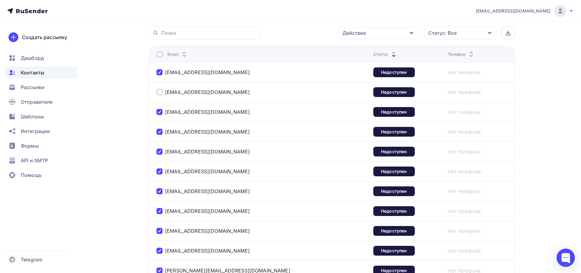
click at [161, 92] on div at bounding box center [159, 92] width 6 height 6
click at [393, 33] on div "Действие" at bounding box center [379, 33] width 81 height 12
click at [378, 73] on div "Удалить" at bounding box center [379, 75] width 66 height 7
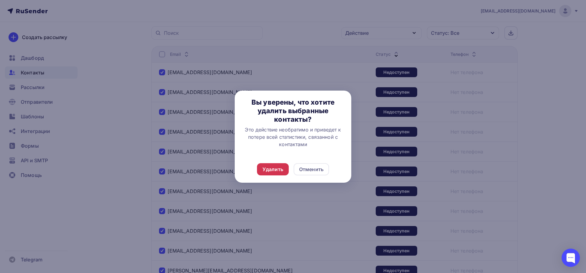
click at [270, 168] on div "Удалить" at bounding box center [272, 169] width 21 height 7
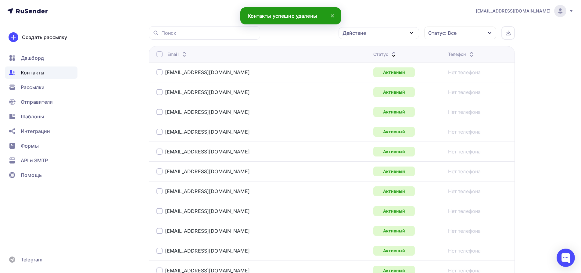
click at [371, 48] on th "Статус" at bounding box center [408, 54] width 74 height 16
click at [373, 53] on div "Статус" at bounding box center [385, 54] width 24 height 6
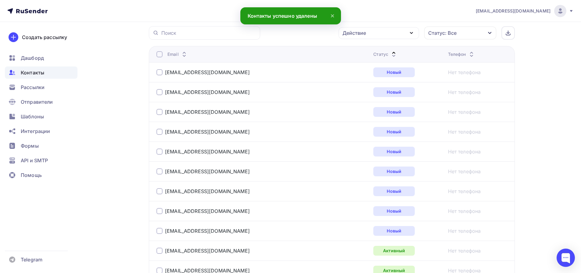
click at [373, 54] on div "Статус" at bounding box center [385, 54] width 24 height 6
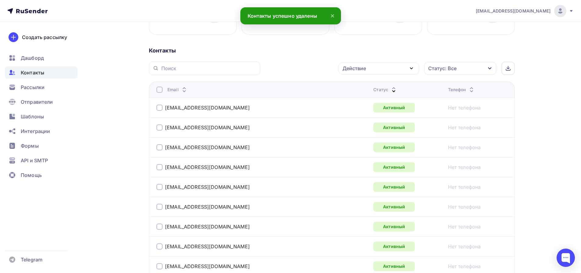
scroll to position [0, 0]
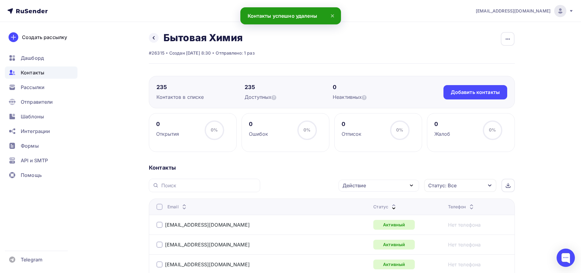
click at [47, 70] on div "Контакты" at bounding box center [41, 72] width 73 height 12
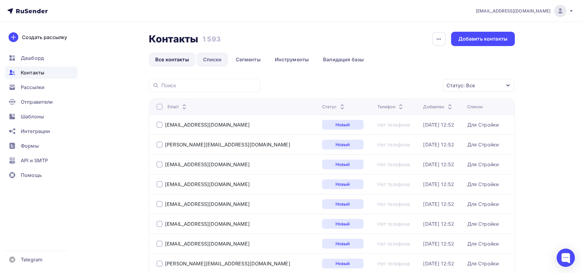
click at [207, 60] on link "Списки" at bounding box center [212, 59] width 31 height 14
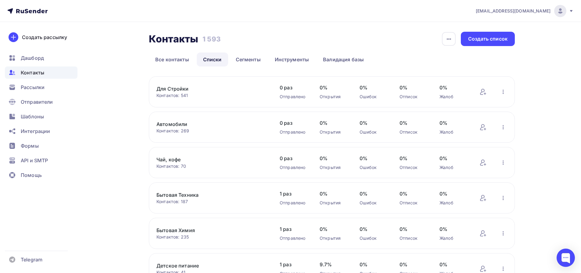
click at [188, 196] on link "Бытовая Техника" at bounding box center [208, 194] width 104 height 7
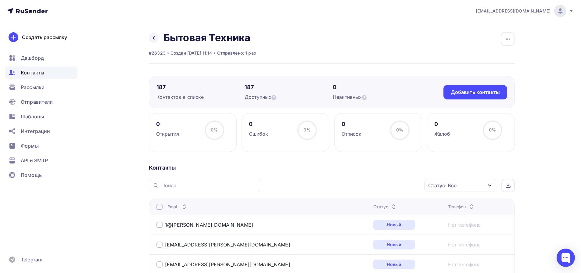
click at [373, 206] on div "Статус" at bounding box center [385, 207] width 24 height 6
click at [376, 207] on div "Статус" at bounding box center [388, 207] width 24 height 6
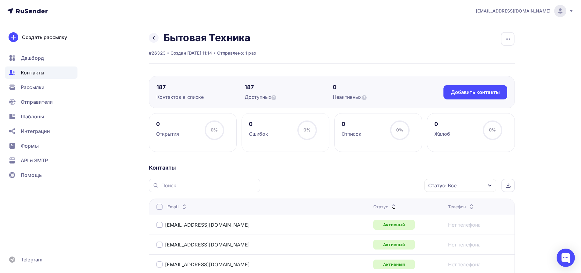
click at [373, 207] on div "Статус" at bounding box center [385, 207] width 24 height 6
click at [53, 76] on div "Контакты" at bounding box center [41, 72] width 73 height 12
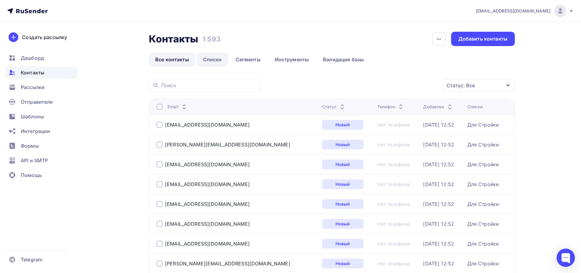
click at [208, 59] on link "Списки" at bounding box center [212, 59] width 31 height 14
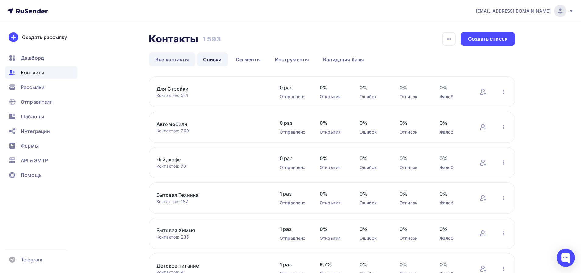
click at [174, 58] on link "Все контакты" at bounding box center [172, 59] width 47 height 14
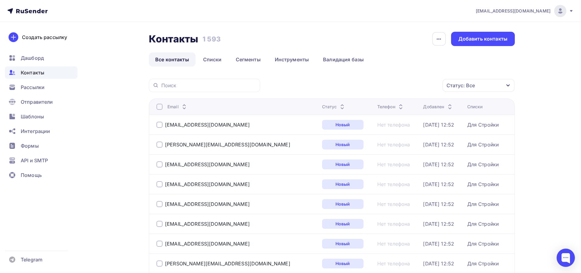
click at [322, 109] on div "Статус" at bounding box center [334, 107] width 24 height 6
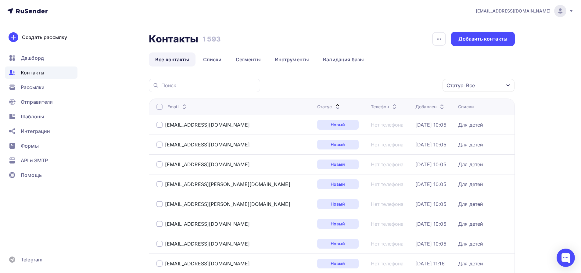
click at [317, 109] on div "Статус" at bounding box center [329, 107] width 24 height 6
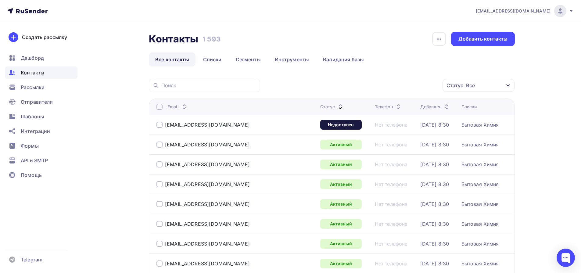
click at [160, 124] on div at bounding box center [159, 125] width 6 height 6
click at [396, 87] on div "Действие" at bounding box center [397, 86] width 81 height 12
click at [386, 128] on div "Удалить" at bounding box center [397, 127] width 66 height 7
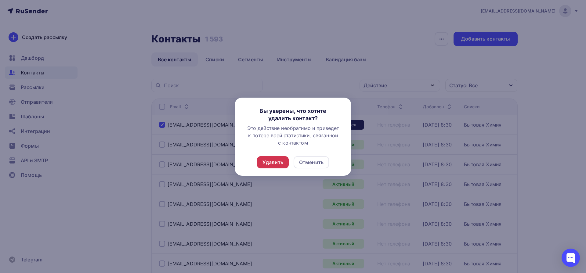
click at [278, 159] on div "Удалить" at bounding box center [272, 162] width 21 height 7
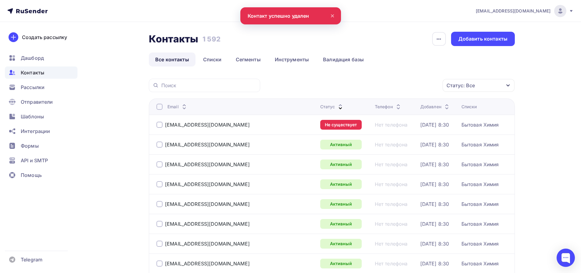
click at [159, 124] on div at bounding box center [159, 125] width 6 height 6
click at [398, 86] on div "Действие" at bounding box center [397, 86] width 81 height 12
click at [387, 126] on div "Удалить" at bounding box center [397, 127] width 66 height 7
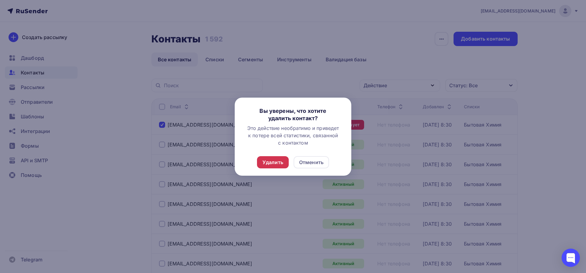
click at [274, 164] on div "Удалить" at bounding box center [272, 162] width 21 height 7
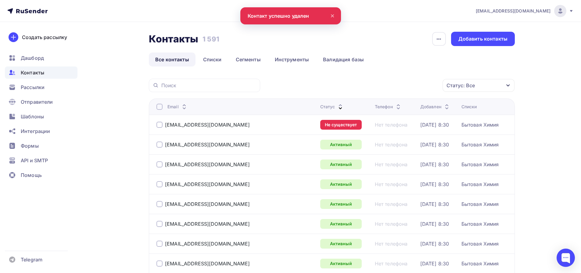
click at [160, 124] on div at bounding box center [159, 125] width 6 height 6
click at [379, 86] on div "Действие" at bounding box center [372, 85] width 23 height 7
click at [377, 127] on div "Удалить" at bounding box center [374, 127] width 20 height 7
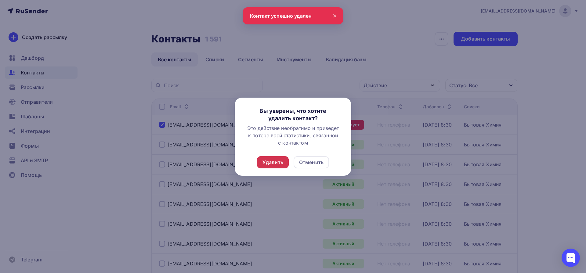
click at [277, 161] on div "Удалить" at bounding box center [272, 162] width 21 height 7
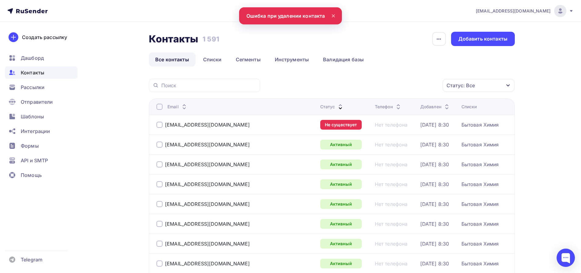
click at [160, 125] on div at bounding box center [159, 125] width 6 height 6
click at [380, 85] on div "Действие" at bounding box center [372, 85] width 23 height 7
click at [380, 127] on div "Удалить" at bounding box center [374, 127] width 20 height 7
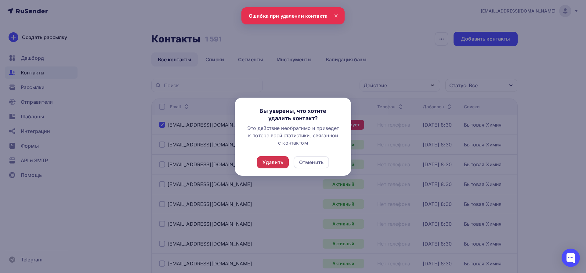
click at [277, 161] on div "Удалить" at bounding box center [272, 162] width 21 height 7
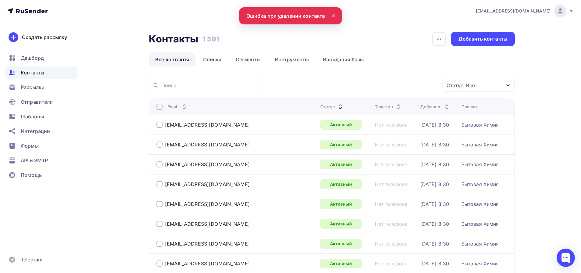
click at [320, 106] on div "Статус" at bounding box center [332, 107] width 24 height 6
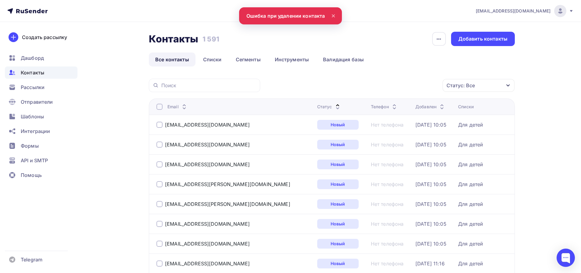
click at [317, 106] on div "Статус" at bounding box center [329, 107] width 24 height 6
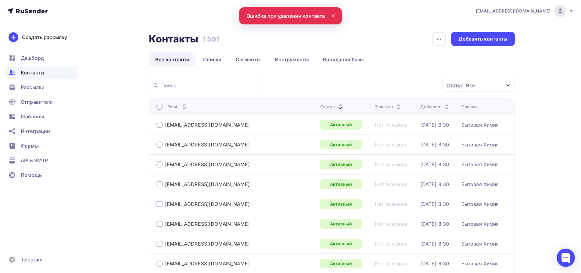
click at [34, 73] on span "Контакты" at bounding box center [32, 72] width 23 height 7
click at [39, 89] on span "Рассылки" at bounding box center [33, 87] width 24 height 7
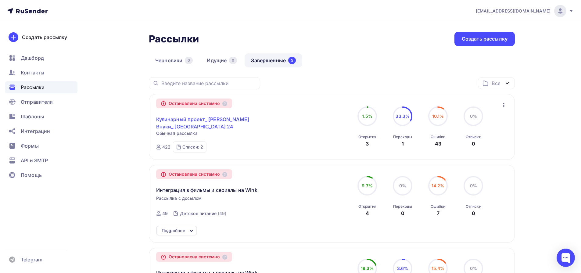
click at [197, 119] on link "Кулинарный проект_ [PERSON_NAME] Внуки_ [GEOGRAPHIC_DATA] 24" at bounding box center [208, 123] width 105 height 15
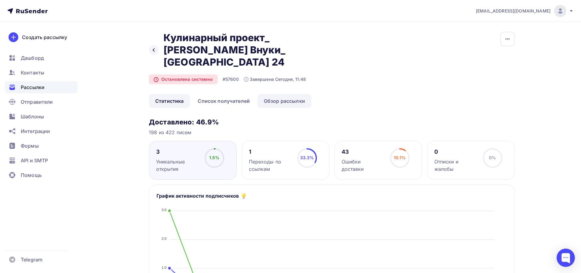
click at [268, 94] on link "Обзор рассылки" at bounding box center [284, 101] width 54 height 14
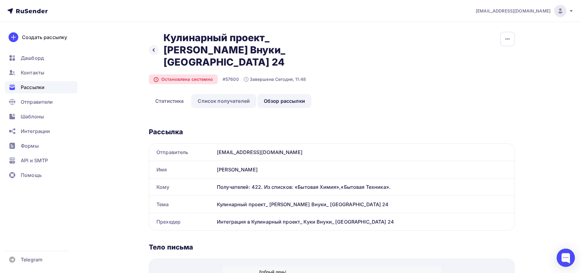
click at [238, 94] on link "Список получателей" at bounding box center [223, 101] width 65 height 14
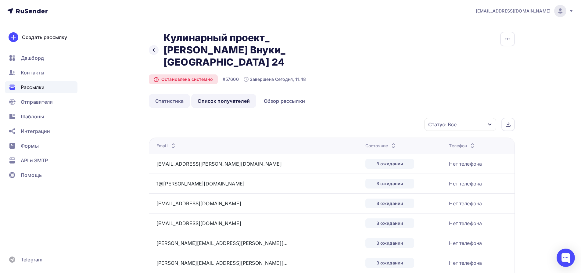
click at [167, 94] on link "Статистика" at bounding box center [169, 101] width 41 height 14
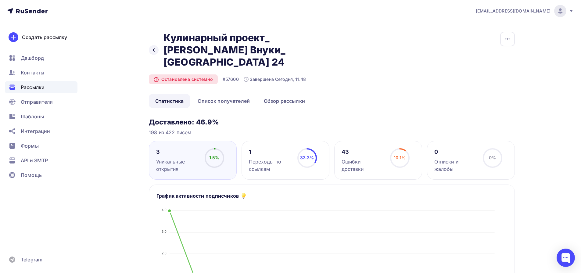
click at [274, 158] on div "Переходы по ссылкам" at bounding box center [270, 165] width 43 height 15
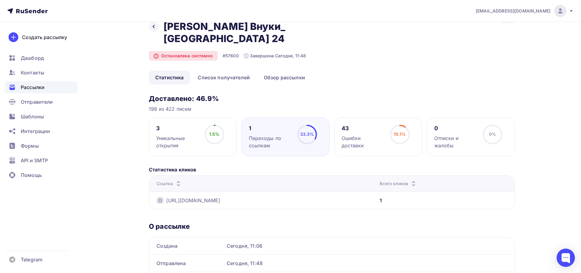
scroll to position [52, 0]
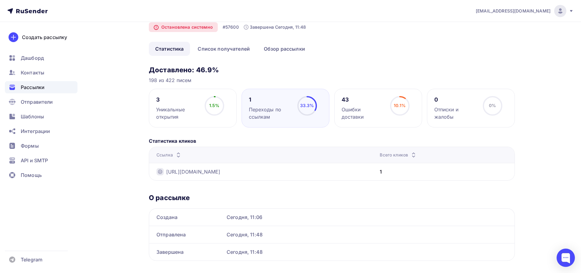
click at [382, 168] on div "1" at bounding box center [381, 171] width 2 height 7
click at [394, 105] on div "10.1% 10.1%" at bounding box center [400, 108] width 30 height 24
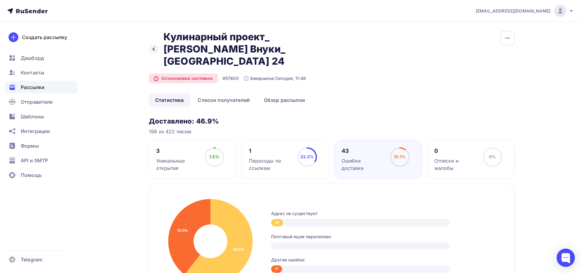
scroll to position [0, 0]
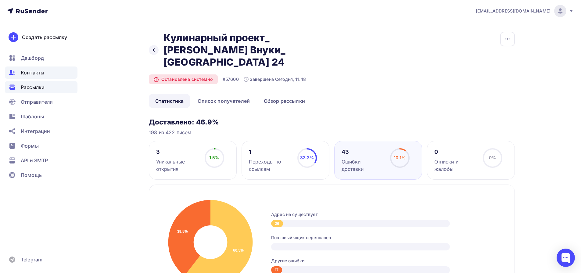
click at [39, 71] on span "Контакты" at bounding box center [32, 72] width 23 height 7
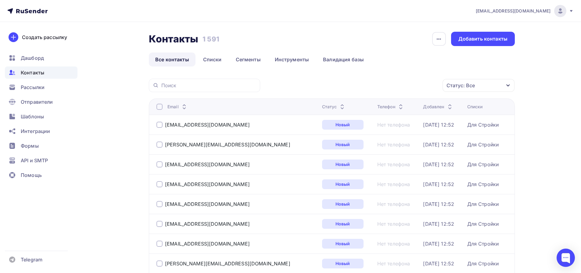
click at [322, 109] on div "Статус" at bounding box center [334, 107] width 24 height 6
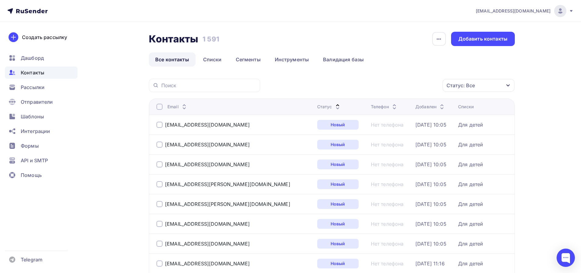
click at [317, 109] on div "Статус" at bounding box center [329, 107] width 24 height 6
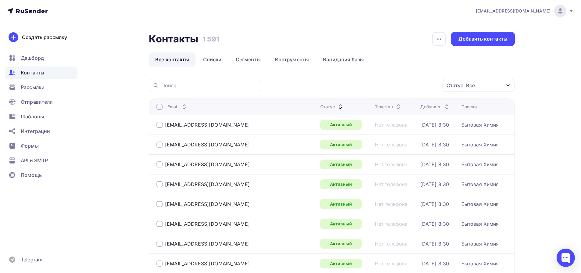
click at [320, 108] on div "Статус" at bounding box center [332, 107] width 24 height 6
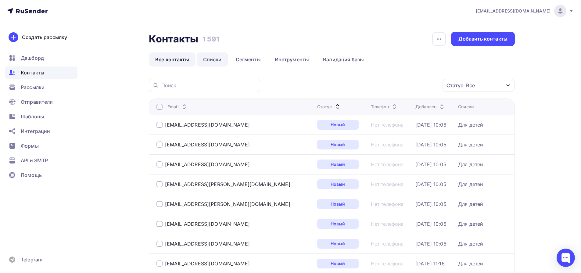
click at [217, 59] on link "Списки" at bounding box center [212, 59] width 31 height 14
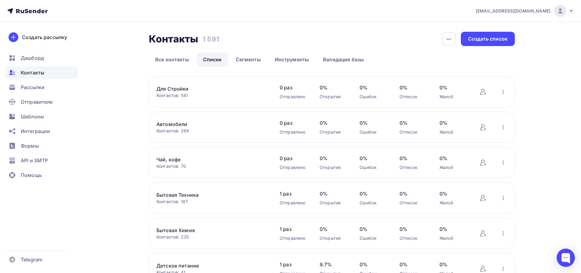
click at [176, 192] on link "Бытовая Техника" at bounding box center [208, 194] width 104 height 7
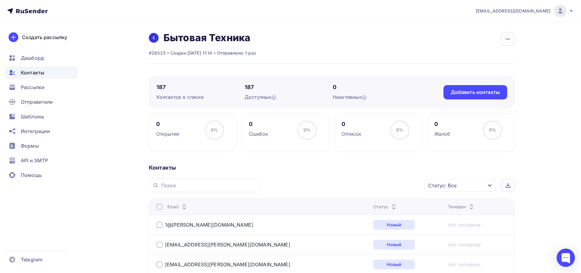
click at [152, 38] on icon at bounding box center [153, 37] width 5 height 5
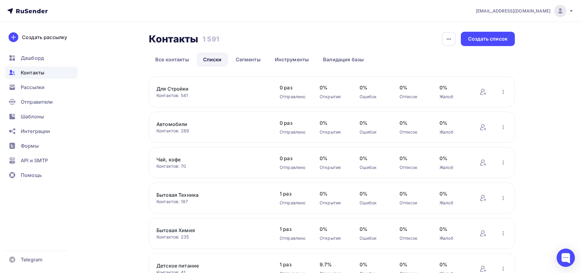
click at [183, 229] on link "Бытовая Химия" at bounding box center [208, 230] width 104 height 7
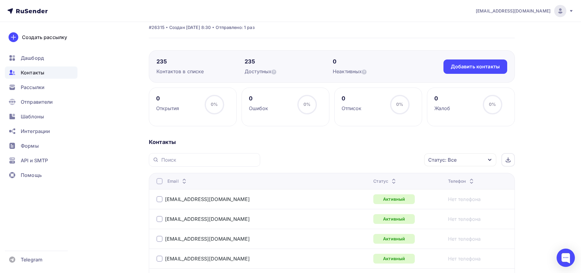
scroll to position [138, 0]
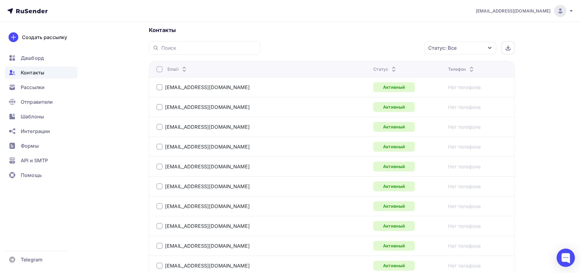
click at [373, 69] on div "Статус" at bounding box center [385, 69] width 24 height 6
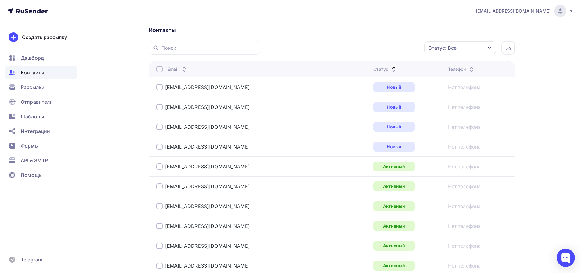
click at [373, 70] on div "Статус" at bounding box center [385, 69] width 24 height 6
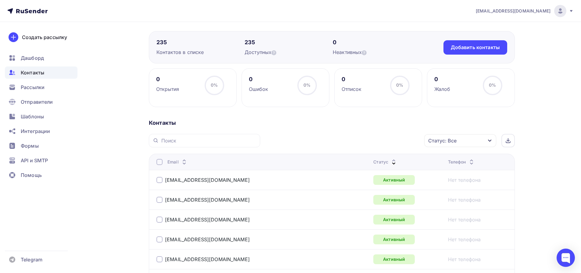
scroll to position [0, 0]
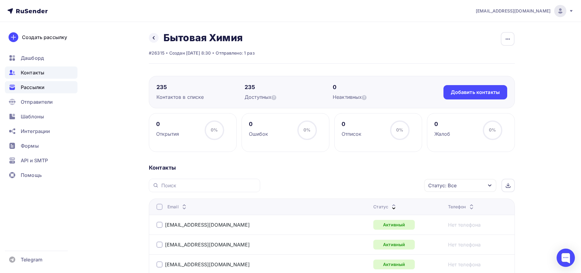
click at [48, 90] on div "Рассылки" at bounding box center [41, 87] width 73 height 12
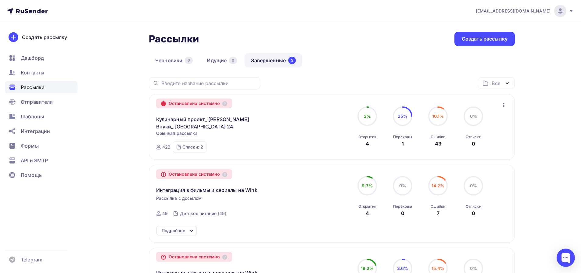
click at [163, 104] on icon at bounding box center [163, 104] width 4 height 4
click at [164, 103] on icon at bounding box center [163, 104] width 4 height 4
drag, startPoint x: 222, startPoint y: 94, endPoint x: 196, endPoint y: 79, distance: 30.2
click at [196, 79] on div "Рассылка превысила порог несуществующих адресов или жалоб от получателей и была…" at bounding box center [226, 85] width 67 height 27
click at [201, 146] on div "Списки: 2" at bounding box center [192, 147] width 21 height 6
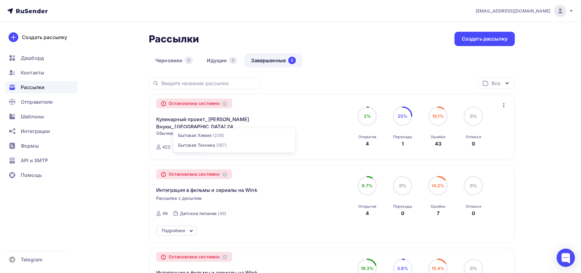
click at [273, 111] on div "Кулинарный проект_ Куки Внуки_ Москва 24 Копировать в новую" at bounding box center [225, 119] width 139 height 22
click at [218, 60] on link "Идущие 0" at bounding box center [221, 60] width 43 height 14
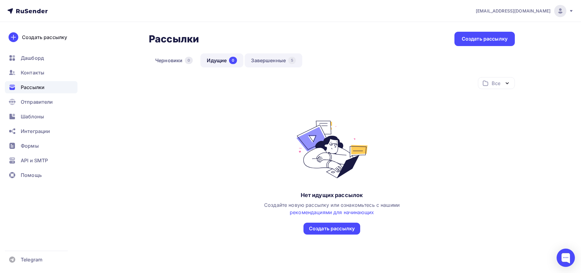
click at [263, 61] on link "Завершенные 5" at bounding box center [274, 60] width 58 height 14
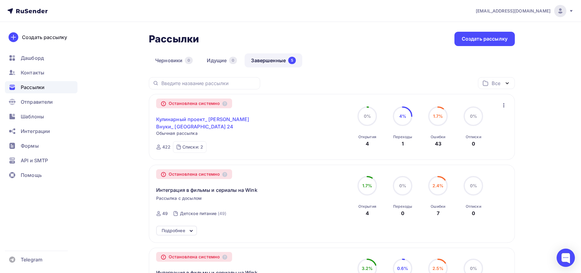
click at [210, 118] on link "Кулинарный проект_ [PERSON_NAME] Внуки_ [GEOGRAPHIC_DATA] 24" at bounding box center [208, 123] width 105 height 15
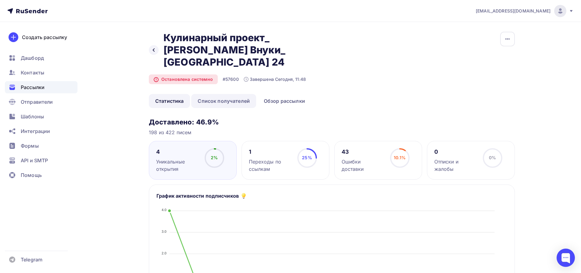
click at [233, 94] on link "Список получателей" at bounding box center [223, 101] width 65 height 14
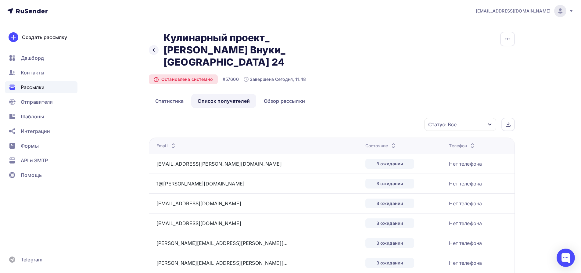
click at [365, 143] on div "Состояние" at bounding box center [381, 146] width 32 height 6
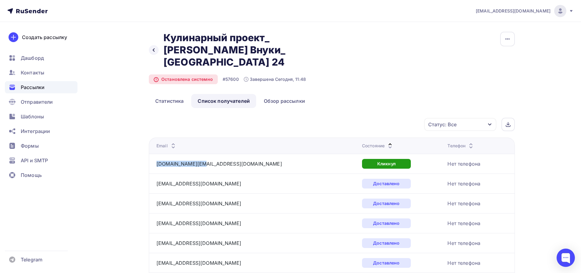
drag, startPoint x: 202, startPoint y: 153, endPoint x: 154, endPoint y: 151, distance: 48.5
click at [154, 154] on td "bh.info@azot.net" at bounding box center [254, 164] width 211 height 20
copy link "bh.info@azot.net"
click at [561, 259] on div at bounding box center [566, 258] width 18 height 18
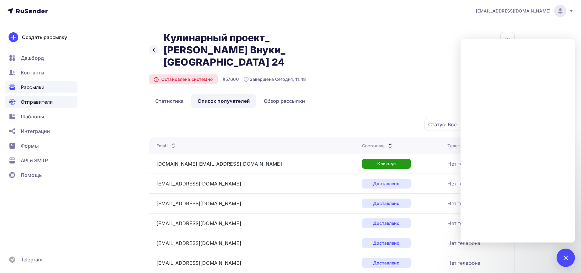
click at [49, 103] on span "Отправители" at bounding box center [37, 101] width 32 height 7
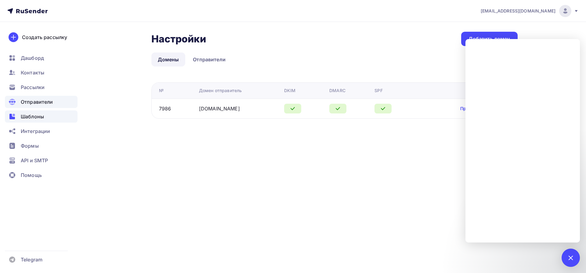
click at [44, 120] on div "Шаблоны" at bounding box center [41, 116] width 73 height 12
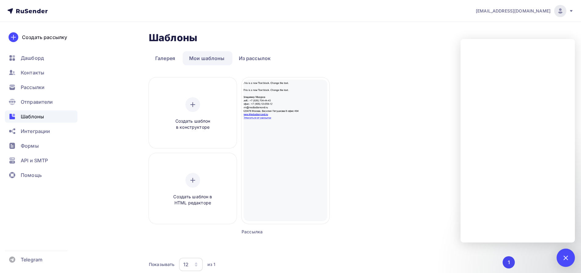
click at [48, 137] on ul "Дашборд Контакты Рассылки Отправители Шаблоны Интеграции Формы API и SMTP Помощь" at bounding box center [41, 118] width 73 height 133
click at [47, 133] on span "Интеграции" at bounding box center [35, 130] width 29 height 7
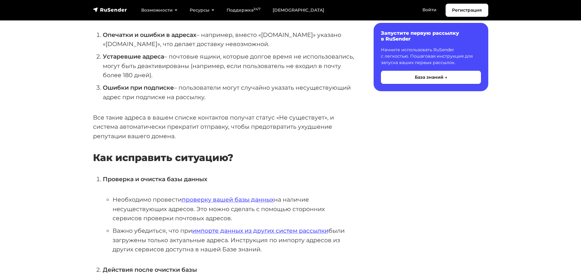
scroll to position [229, 0]
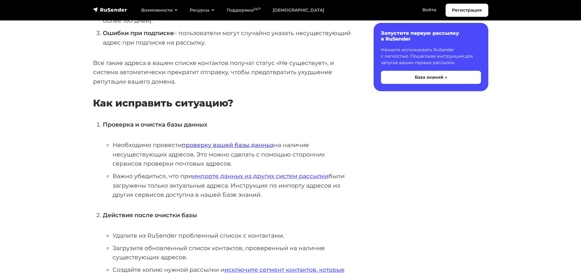
click at [211, 146] on link "проверку вашей базы данных" at bounding box center [228, 144] width 92 height 7
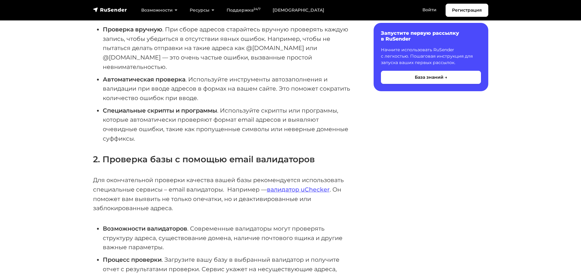
scroll to position [213, 0]
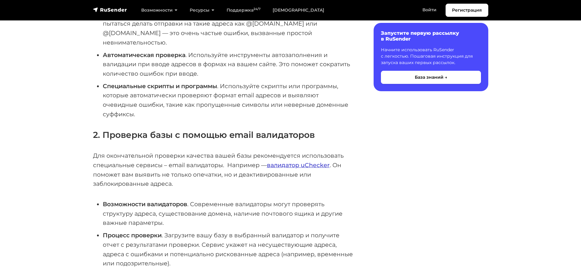
click at [302, 161] on link "валидатор uChecker" at bounding box center [298, 164] width 63 height 7
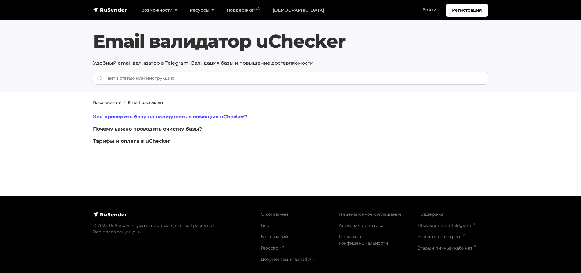
click at [134, 117] on link "Как проверить базу на валидность с помощью uChecker?" at bounding box center [170, 117] width 154 height 6
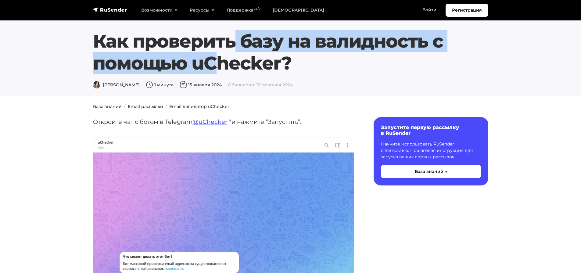
drag, startPoint x: 91, startPoint y: 41, endPoint x: 429, endPoint y: 41, distance: 338.2
click at [429, 41] on div "Как проверить базу на валидность с помощью uChecker? [PERSON_NAME] 1 минута [DA…" at bounding box center [290, 59] width 403 height 59
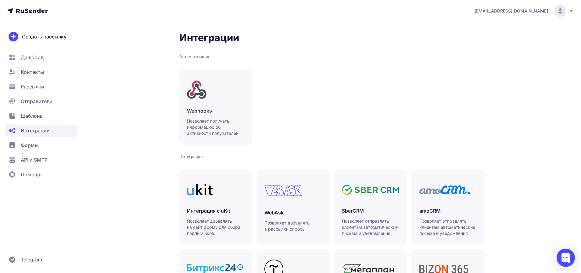
click at [35, 59] on span "Дашборд" at bounding box center [32, 57] width 23 height 7
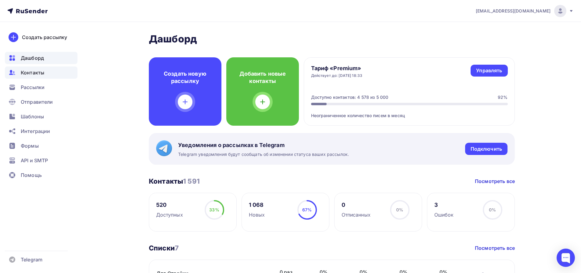
click at [24, 73] on span "Контакты" at bounding box center [32, 72] width 23 height 7
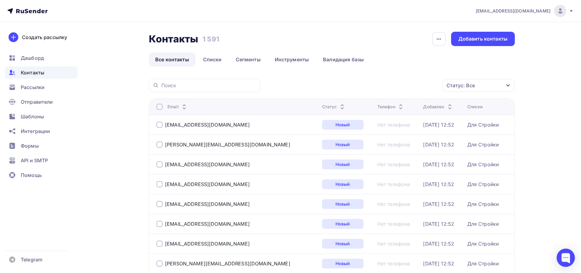
click at [463, 83] on div "Статус: Все" at bounding box center [460, 85] width 28 height 7
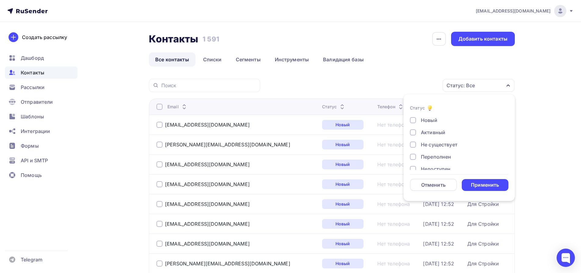
click at [322, 106] on div "Статус" at bounding box center [334, 107] width 24 height 6
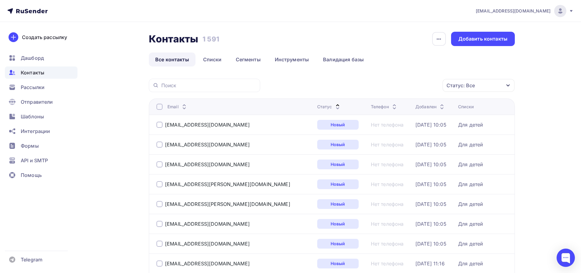
click at [317, 106] on div "Статус" at bounding box center [329, 107] width 24 height 6
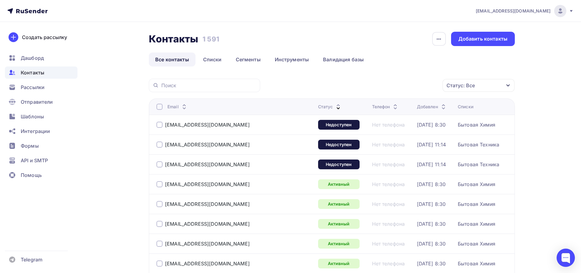
click at [158, 124] on div at bounding box center [159, 125] width 6 height 6
click at [158, 146] on div at bounding box center [159, 145] width 6 height 6
click at [160, 163] on div at bounding box center [159, 164] width 6 height 6
click at [403, 84] on div "Действие" at bounding box center [397, 86] width 81 height 12
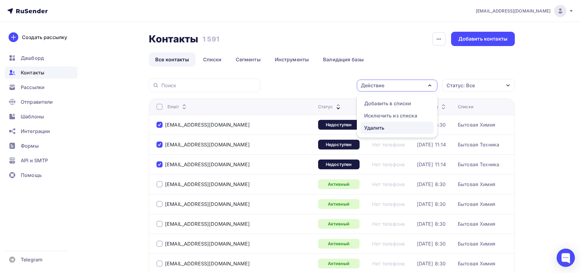
click at [392, 127] on div "Удалить" at bounding box center [397, 127] width 66 height 7
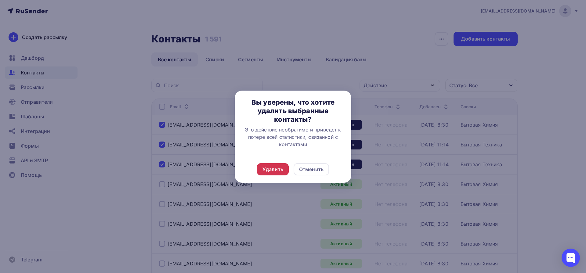
click at [280, 169] on div "Удалить" at bounding box center [272, 169] width 21 height 7
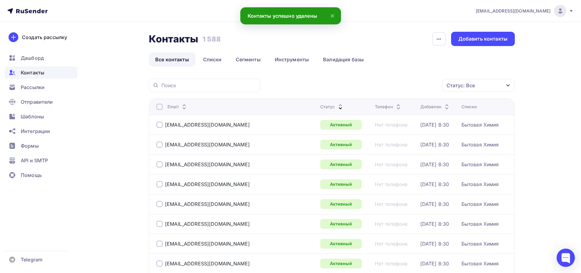
click at [456, 84] on div "Статус: Все" at bounding box center [460, 85] width 28 height 7
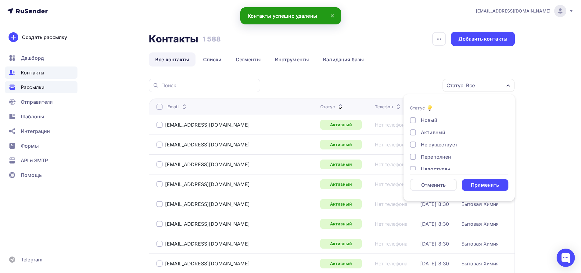
click at [36, 92] on div "Рассылки" at bounding box center [41, 87] width 73 height 12
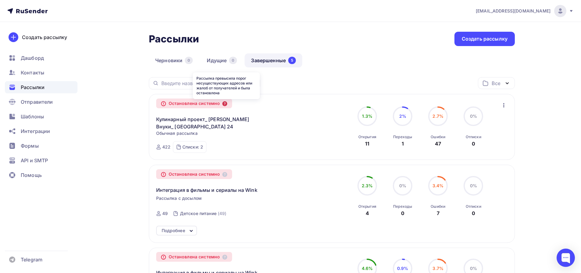
click at [227, 103] on icon at bounding box center [224, 103] width 5 height 5
click at [52, 104] on div "Отправители" at bounding box center [41, 102] width 73 height 12
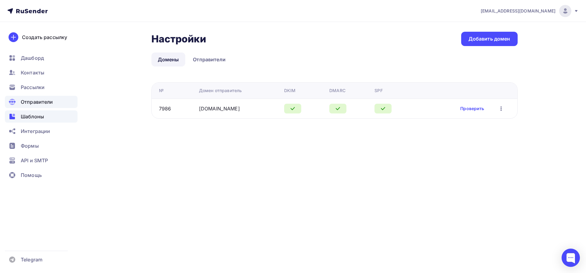
click at [38, 118] on span "Шаблоны" at bounding box center [32, 116] width 23 height 7
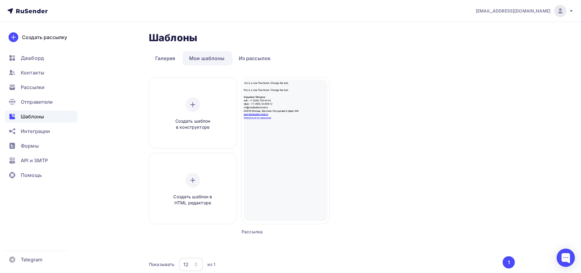
click at [39, 124] on ul "Дашборд Контакты Рассылки Отправители Шаблоны Интеграции Формы API и SMTP Помощь" at bounding box center [41, 118] width 73 height 133
click at [40, 130] on span "Интеграции" at bounding box center [35, 130] width 29 height 7
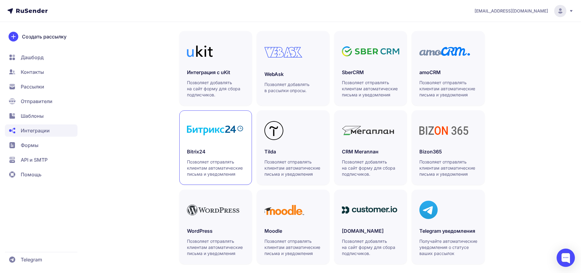
scroll to position [146, 0]
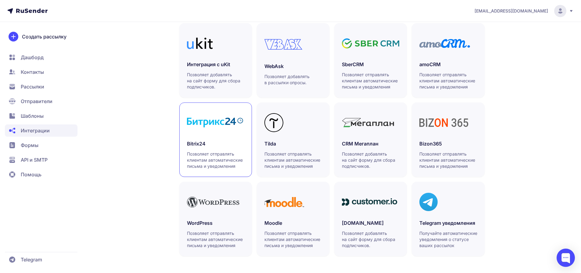
click at [227, 169] on p "Позволяет отправлять клиентам автоматические письма и уведомления" at bounding box center [216, 160] width 58 height 18
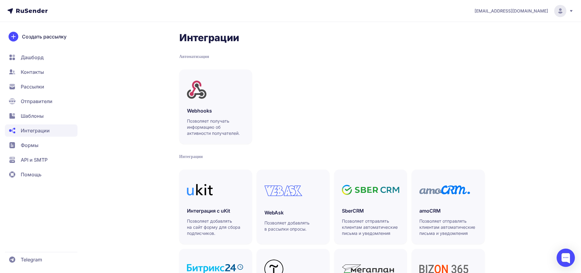
click at [31, 89] on span "Рассылки" at bounding box center [32, 86] width 23 height 7
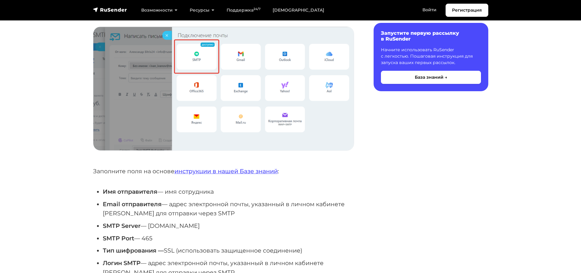
scroll to position [463, 0]
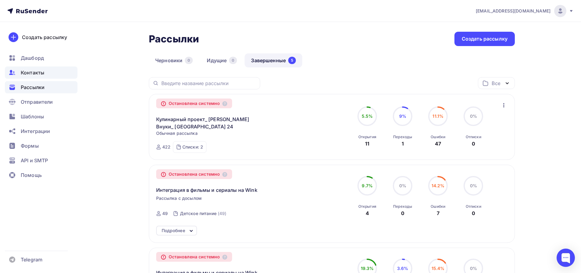
click at [22, 72] on span "Контакты" at bounding box center [32, 72] width 23 height 7
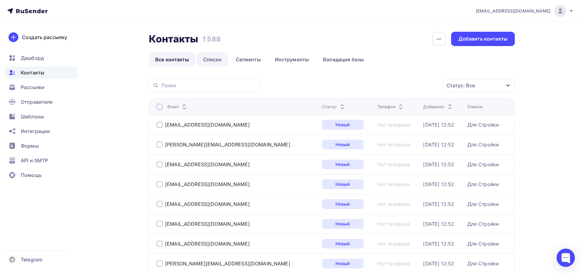
click at [212, 59] on link "Списки" at bounding box center [212, 59] width 31 height 14
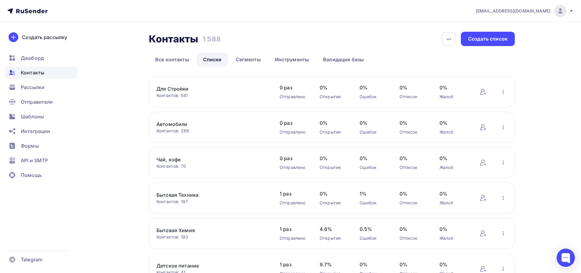
click at [176, 195] on link "Бытовая Техника" at bounding box center [208, 194] width 104 height 7
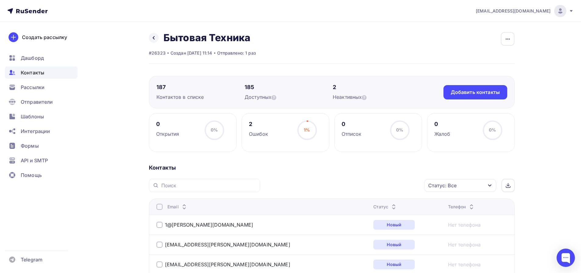
click at [371, 202] on th "Статус" at bounding box center [408, 207] width 74 height 16
click at [373, 206] on div "Статус" at bounding box center [385, 207] width 24 height 6
click at [376, 206] on div "Статус" at bounding box center [388, 207] width 24 height 6
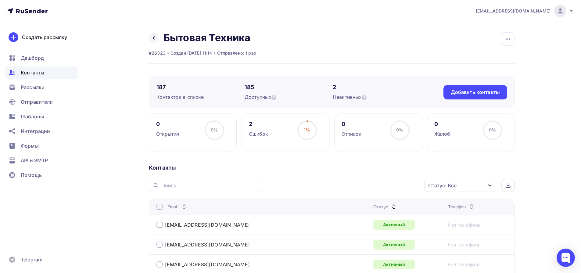
click at [373, 206] on div "Статус" at bounding box center [385, 207] width 24 height 6
click at [31, 74] on span "Контакты" at bounding box center [32, 72] width 23 height 7
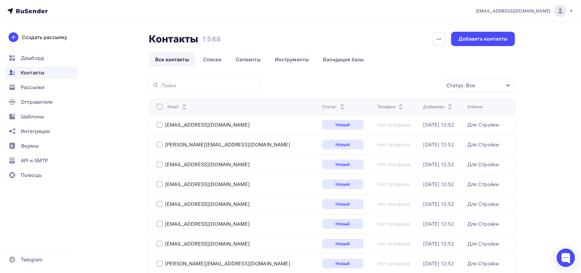
click at [537, 11] on span "[EMAIL_ADDRESS][DOMAIN_NAME]" at bounding box center [513, 11] width 75 height 6
click at [494, 41] on span "[DEMOGRAPHIC_DATA]" at bounding box center [510, 38] width 56 height 7
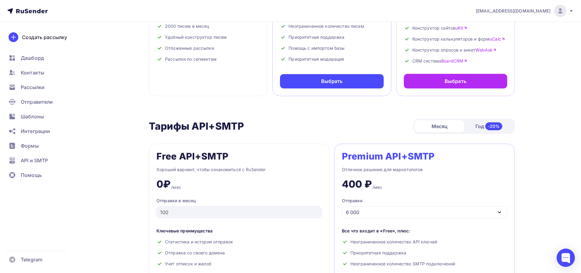
scroll to position [199, 0]
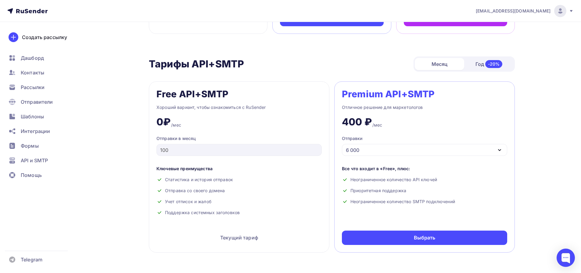
click at [379, 152] on div "6 000" at bounding box center [424, 150] width 165 height 12
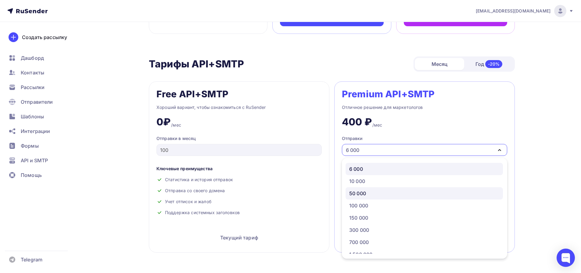
click at [374, 193] on div "50 000" at bounding box center [424, 193] width 150 height 7
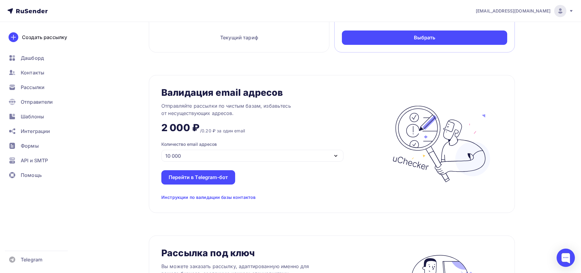
scroll to position [406, 0]
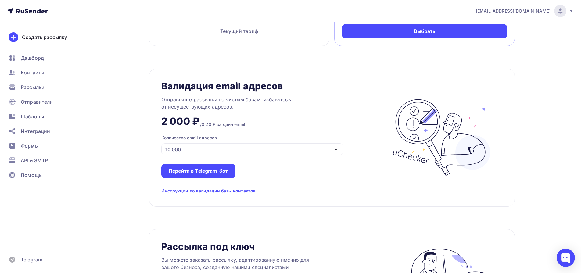
click at [235, 150] on div "10 000" at bounding box center [252, 149] width 182 height 12
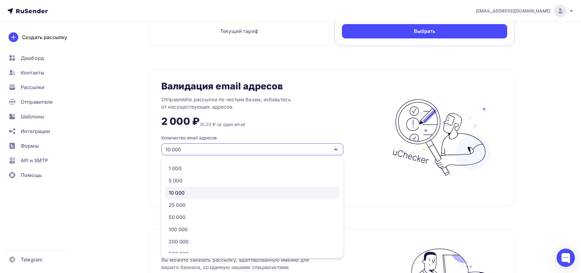
click at [109, 185] on div "Тарифы Тарифы Месяц Год -20% Free Хороший вариант, чтобы ознакомиться с RuSende…" at bounding box center [291, 78] width 500 height 924
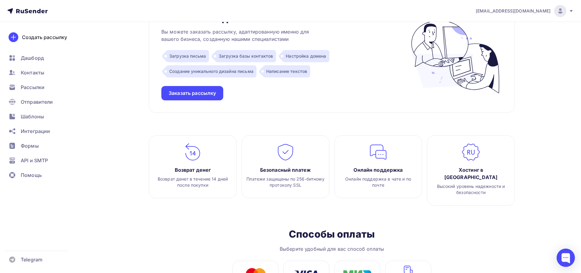
scroll to position [666, 0]
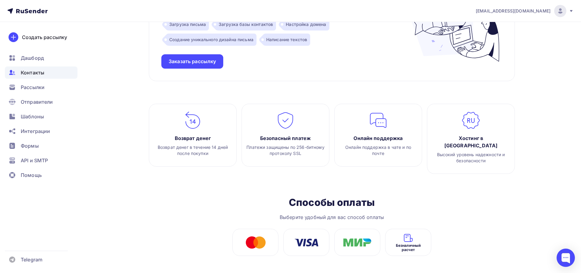
click at [33, 71] on span "Контакты" at bounding box center [32, 72] width 23 height 7
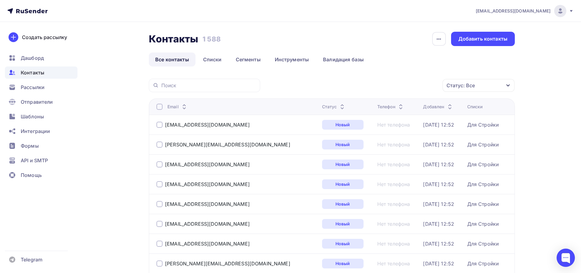
click at [339, 104] on icon at bounding box center [342, 105] width 7 height 7
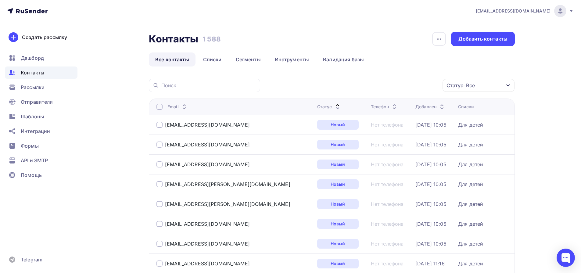
click at [317, 104] on div "Статус" at bounding box center [329, 107] width 24 height 6
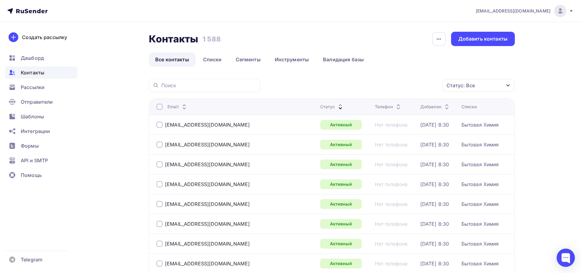
click at [320, 108] on div "Статус" at bounding box center [332, 107] width 24 height 6
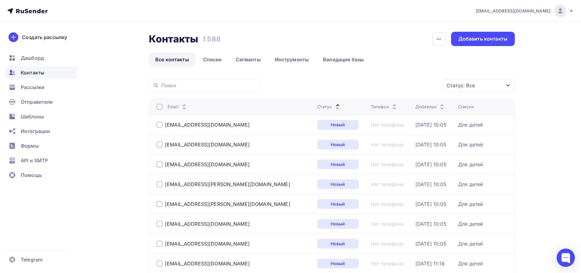
click at [317, 108] on div "Статус" at bounding box center [329, 107] width 24 height 6
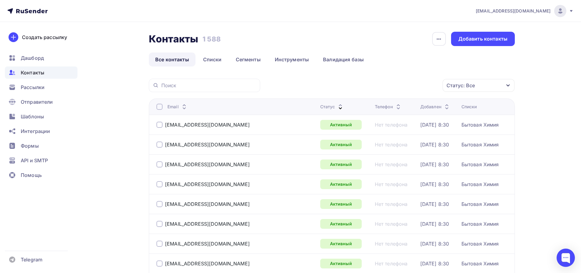
click at [489, 87] on div "Статус: Все" at bounding box center [479, 85] width 72 height 13
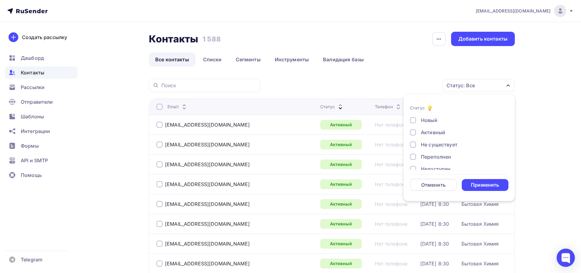
click at [436, 143] on div "Не существует" at bounding box center [439, 144] width 37 height 7
click at [429, 125] on div "Недоступен" at bounding box center [436, 124] width 30 height 7
click at [432, 136] on div "Отписан" at bounding box center [431, 136] width 21 height 7
click at [439, 150] on div "Отписан вручную" at bounding box center [443, 148] width 44 height 7
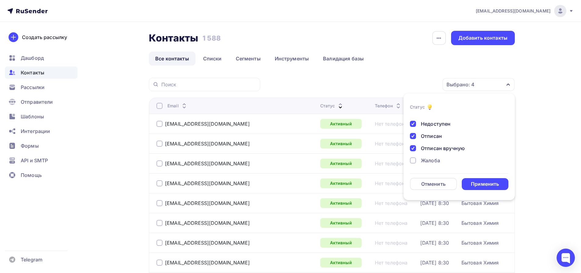
scroll to position [1, 0]
click at [441, 159] on div "Жалоба" at bounding box center [455, 159] width 91 height 7
click at [480, 180] on div "Применить" at bounding box center [485, 183] width 28 height 7
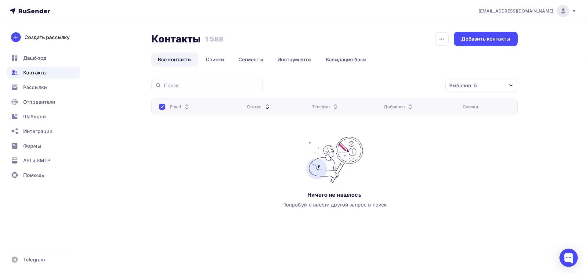
scroll to position [0, 0]
click at [47, 77] on div "Контакты" at bounding box center [41, 72] width 73 height 12
